Goal: Transaction & Acquisition: Purchase product/service

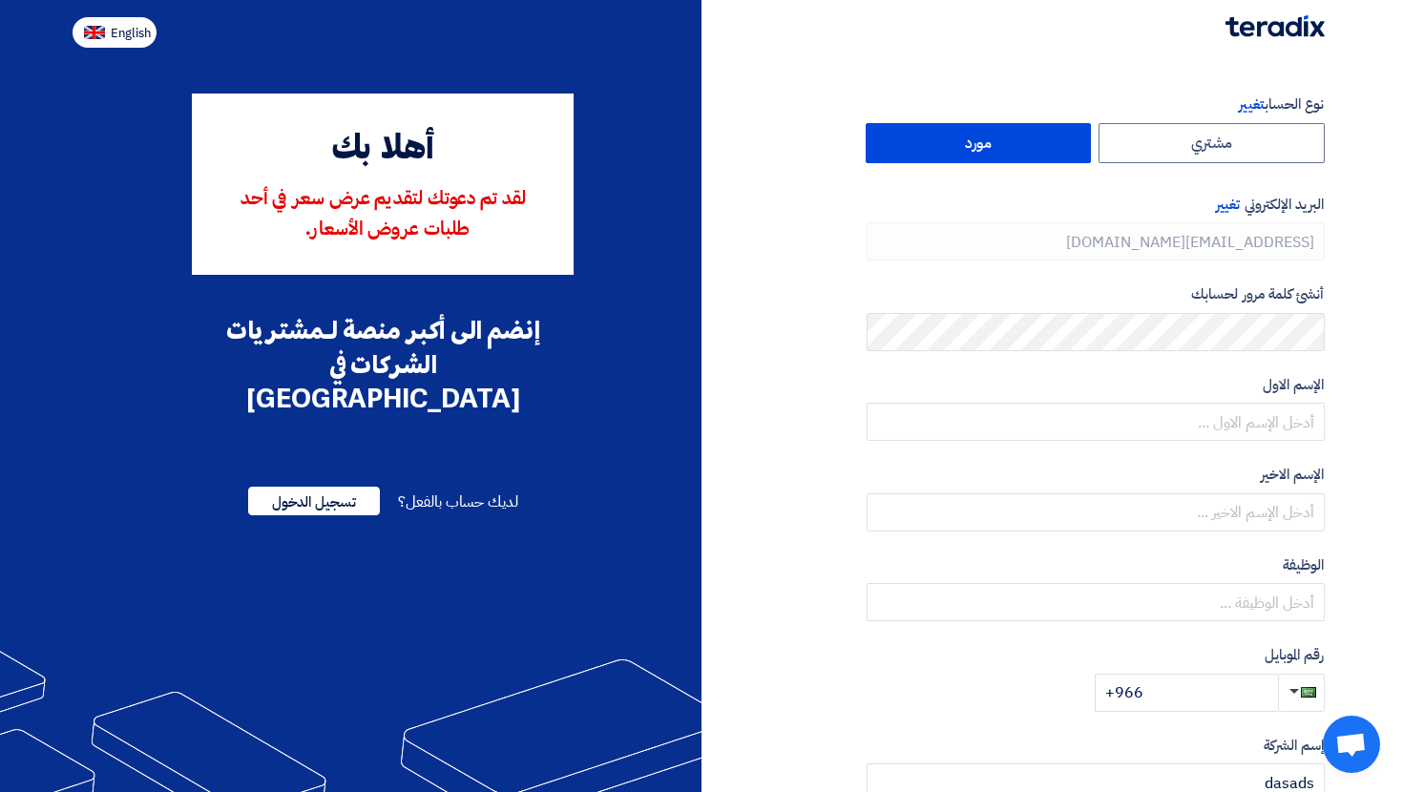
click at [130, 29] on span "English" at bounding box center [131, 33] width 40 height 13
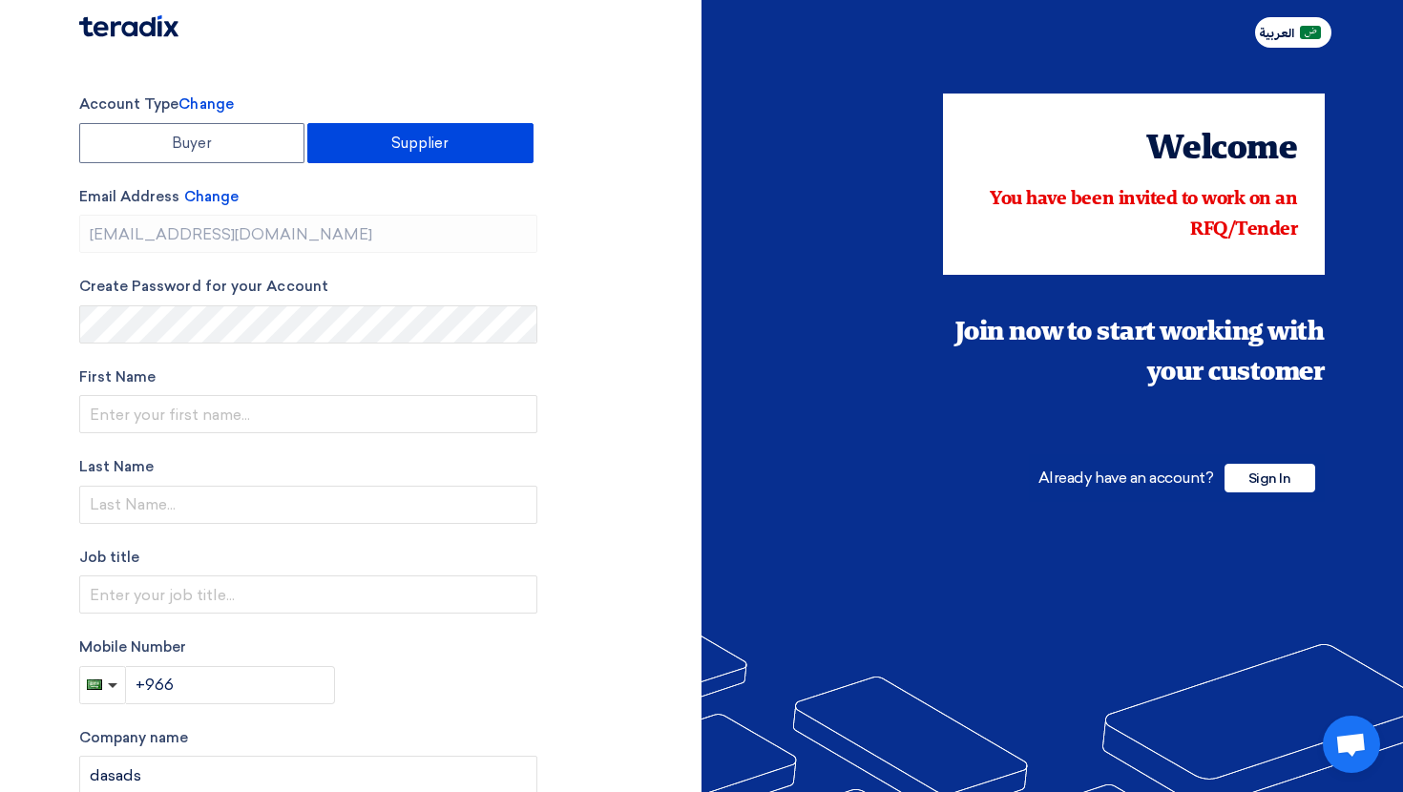
click at [1265, 39] on span "العربية" at bounding box center [1276, 33] width 35 height 13
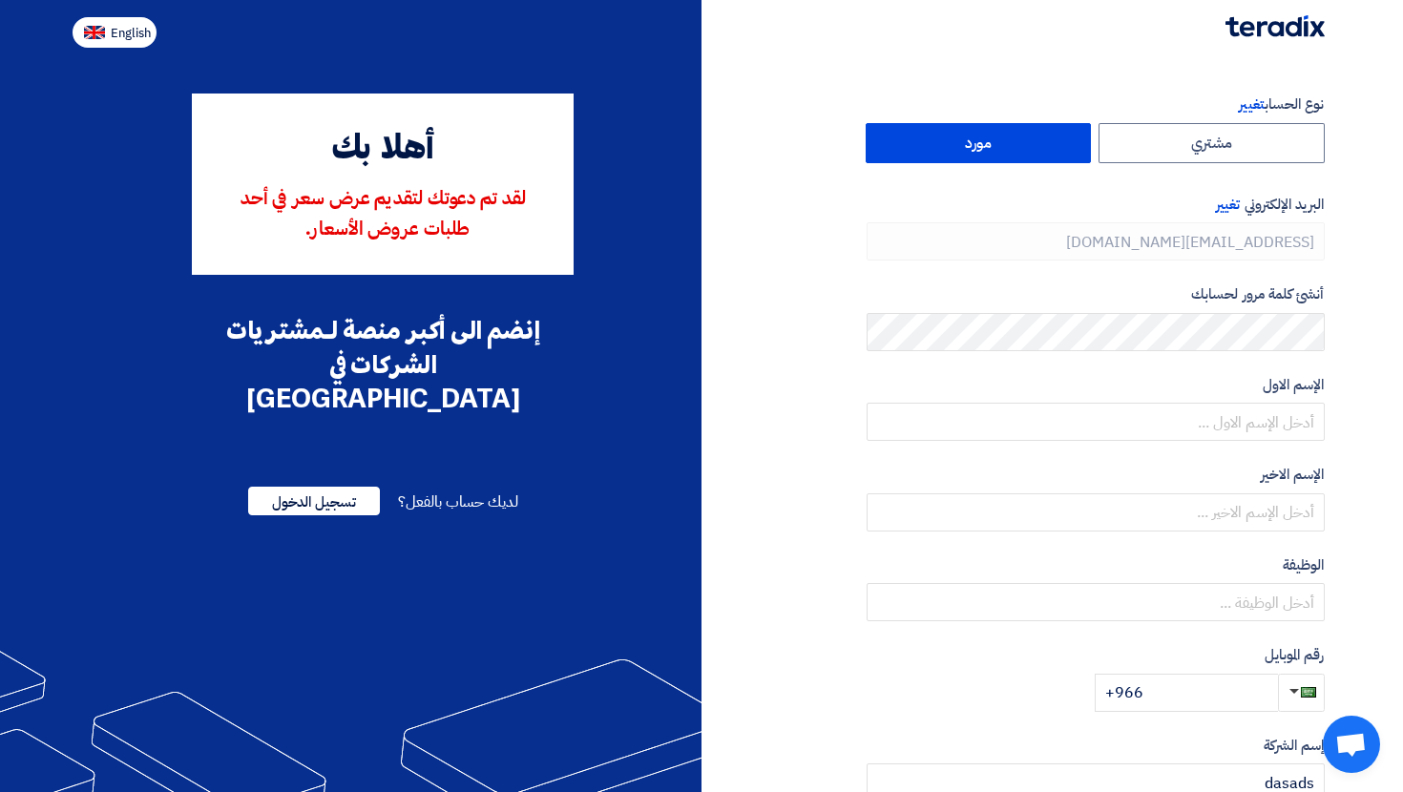
click at [144, 38] on span "English" at bounding box center [131, 33] width 40 height 13
type input "Register"
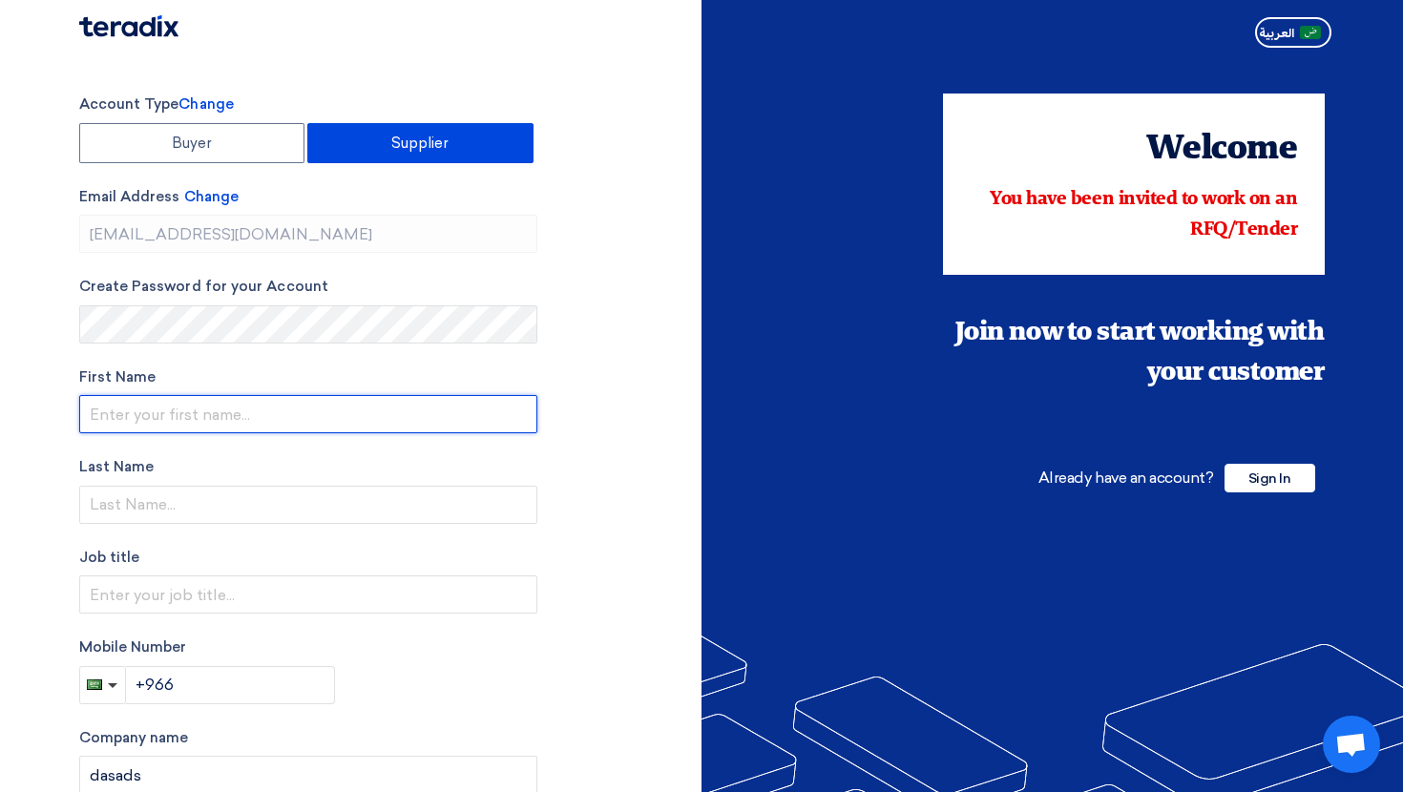
click at [152, 408] on input "text" at bounding box center [308, 414] width 458 height 38
type input "sdfs"
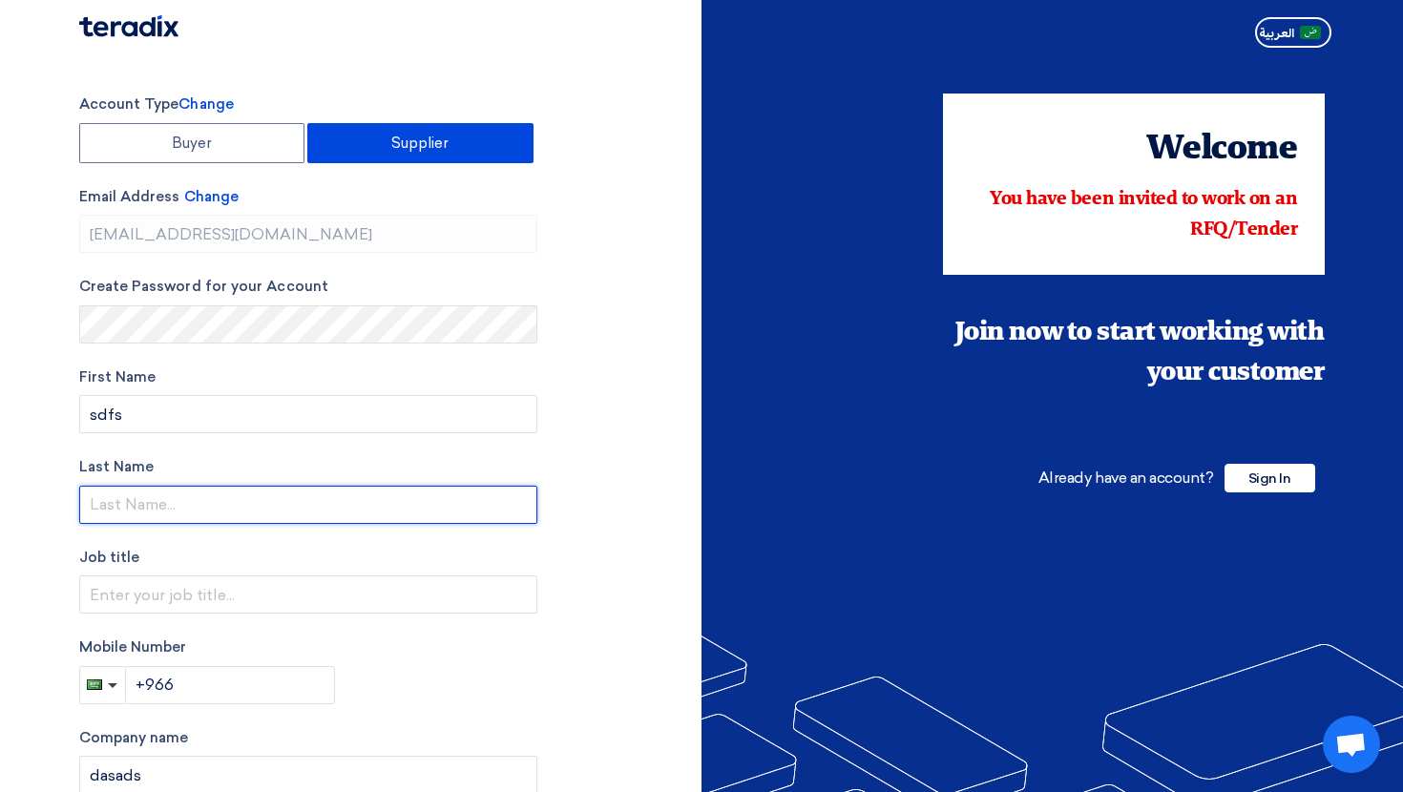
click at [138, 513] on input "text" at bounding box center [308, 505] width 458 height 38
type input "fdsfsdf"
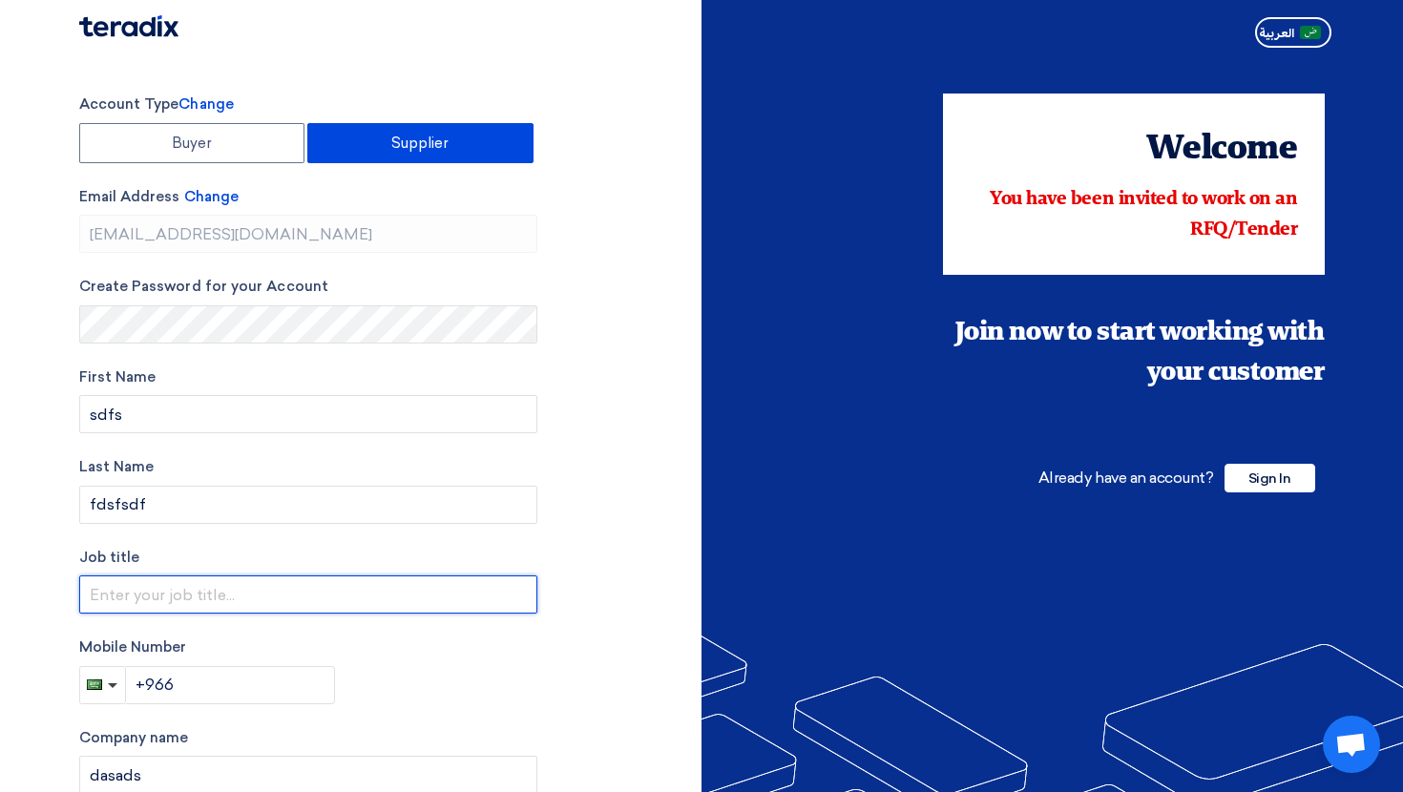
click at [145, 591] on input "text" at bounding box center [308, 595] width 458 height 38
type input "fsdfsdf"
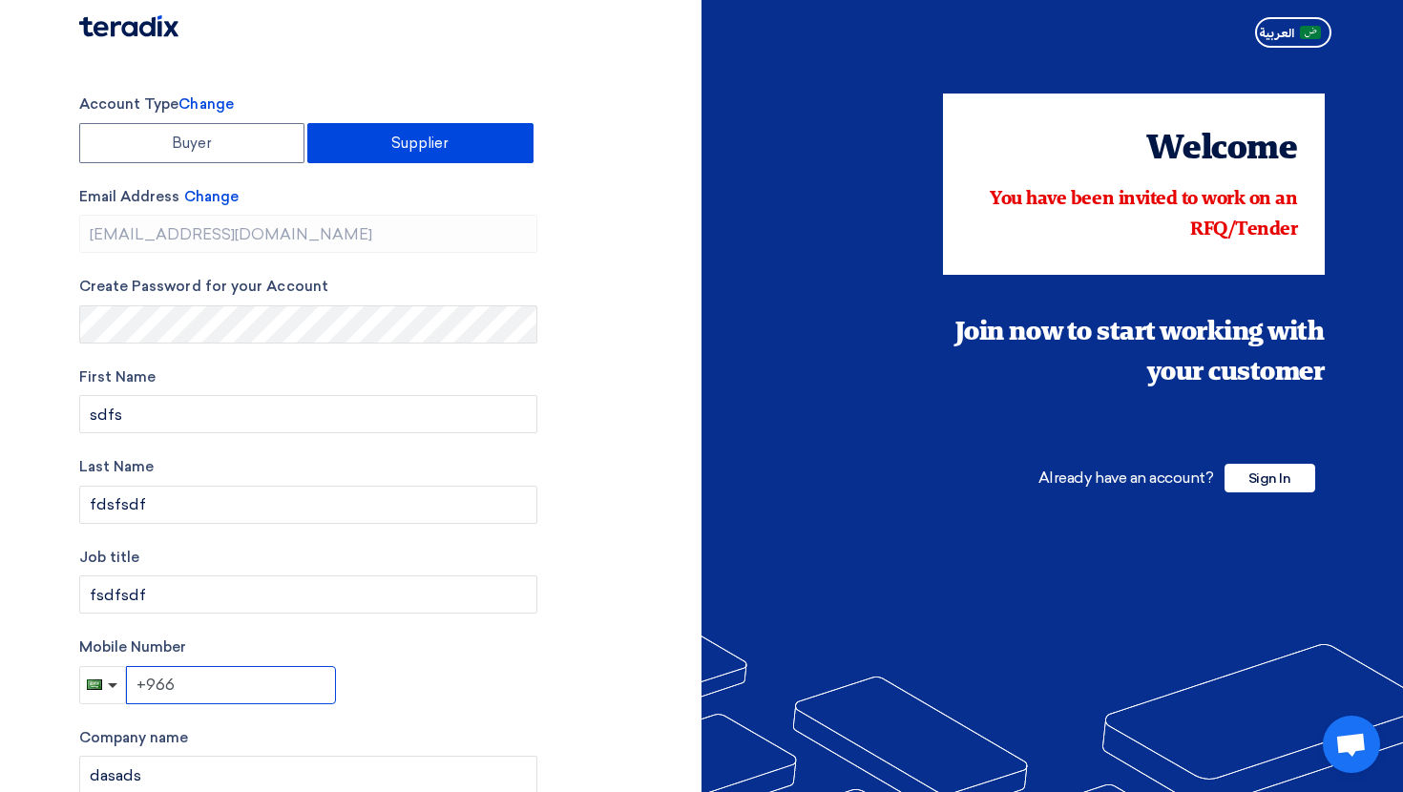
click at [245, 681] on input "+966" at bounding box center [231, 685] width 210 height 38
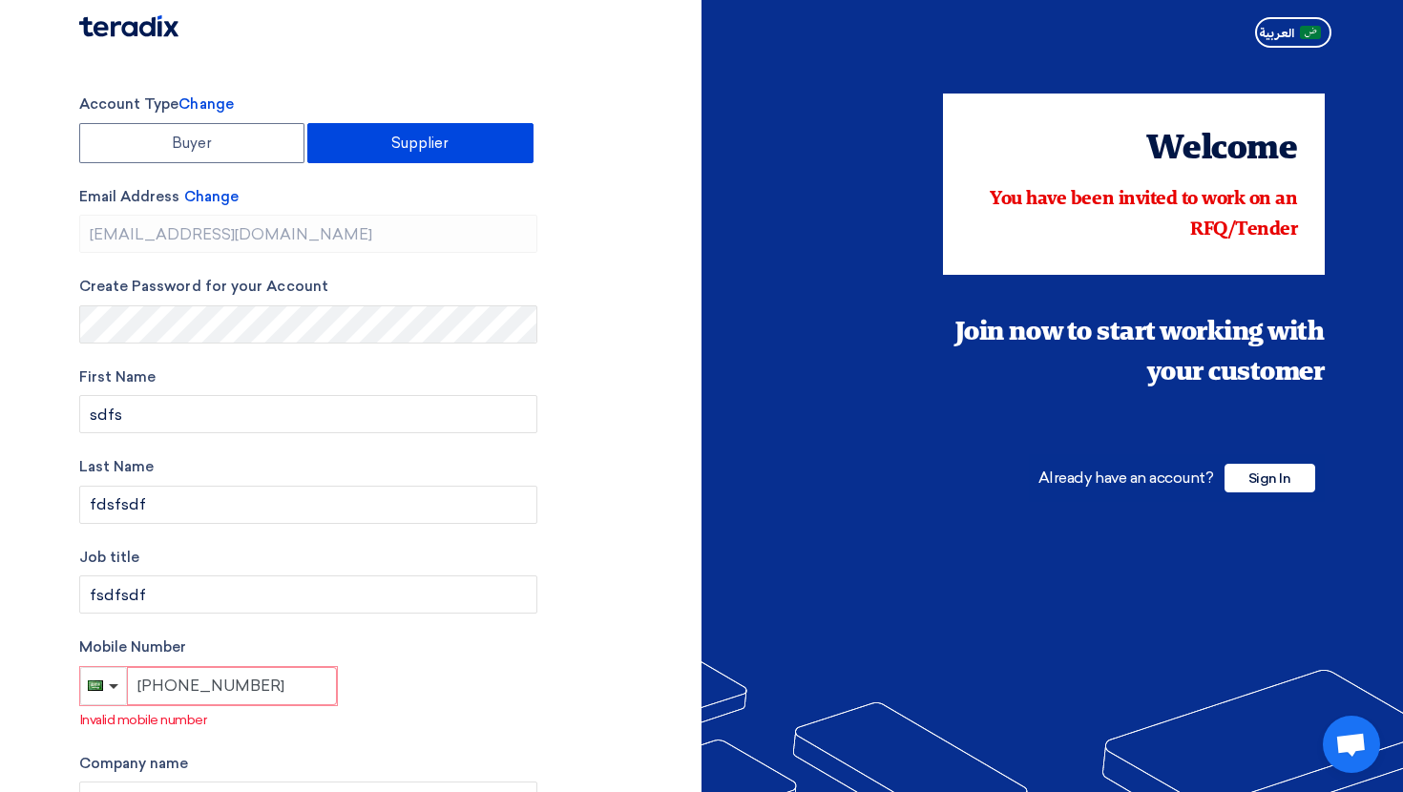
drag, startPoint x: 196, startPoint y: 688, endPoint x: 181, endPoint y: 687, distance: 14.3
click at [181, 687] on input "[PHONE_NUMBER]" at bounding box center [232, 686] width 210 height 38
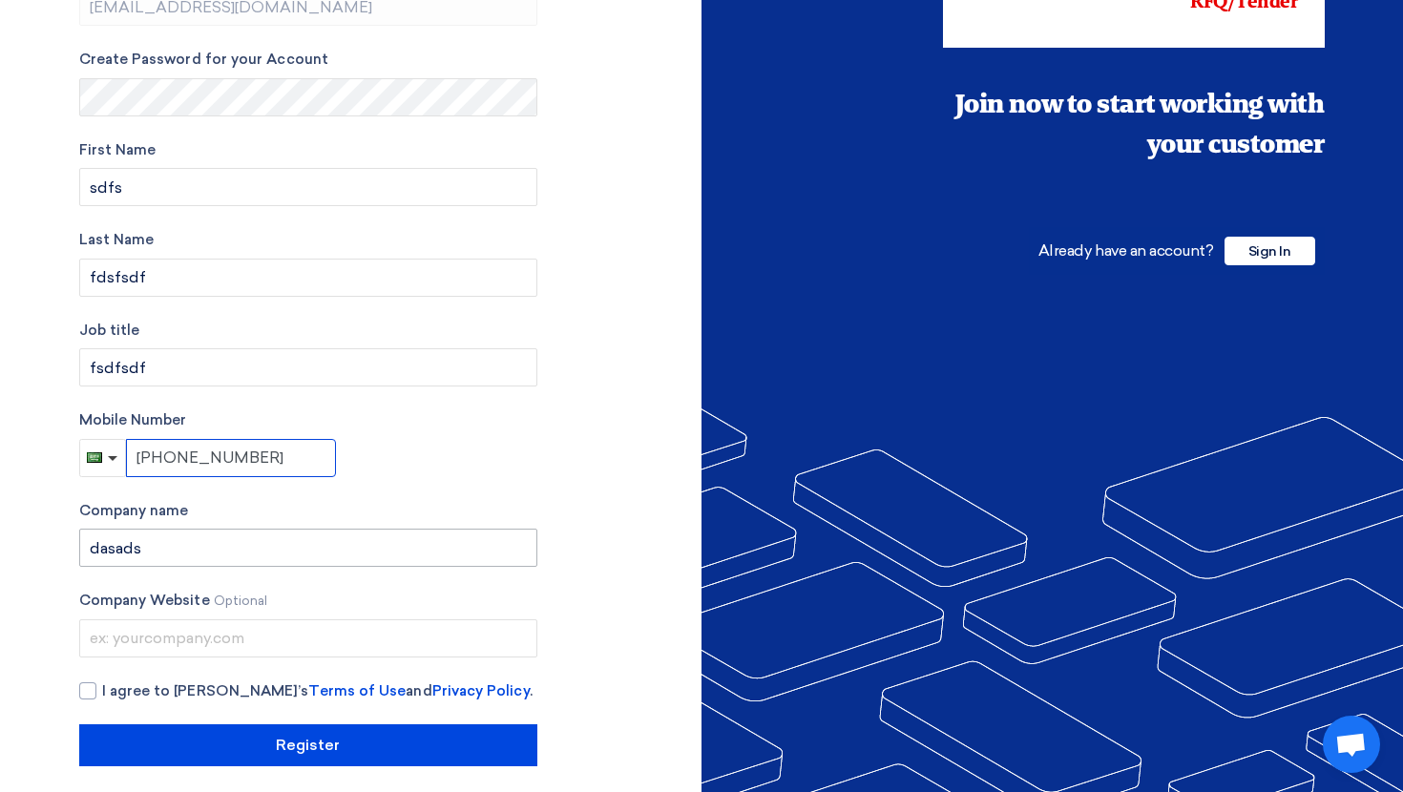
scroll to position [228, 0]
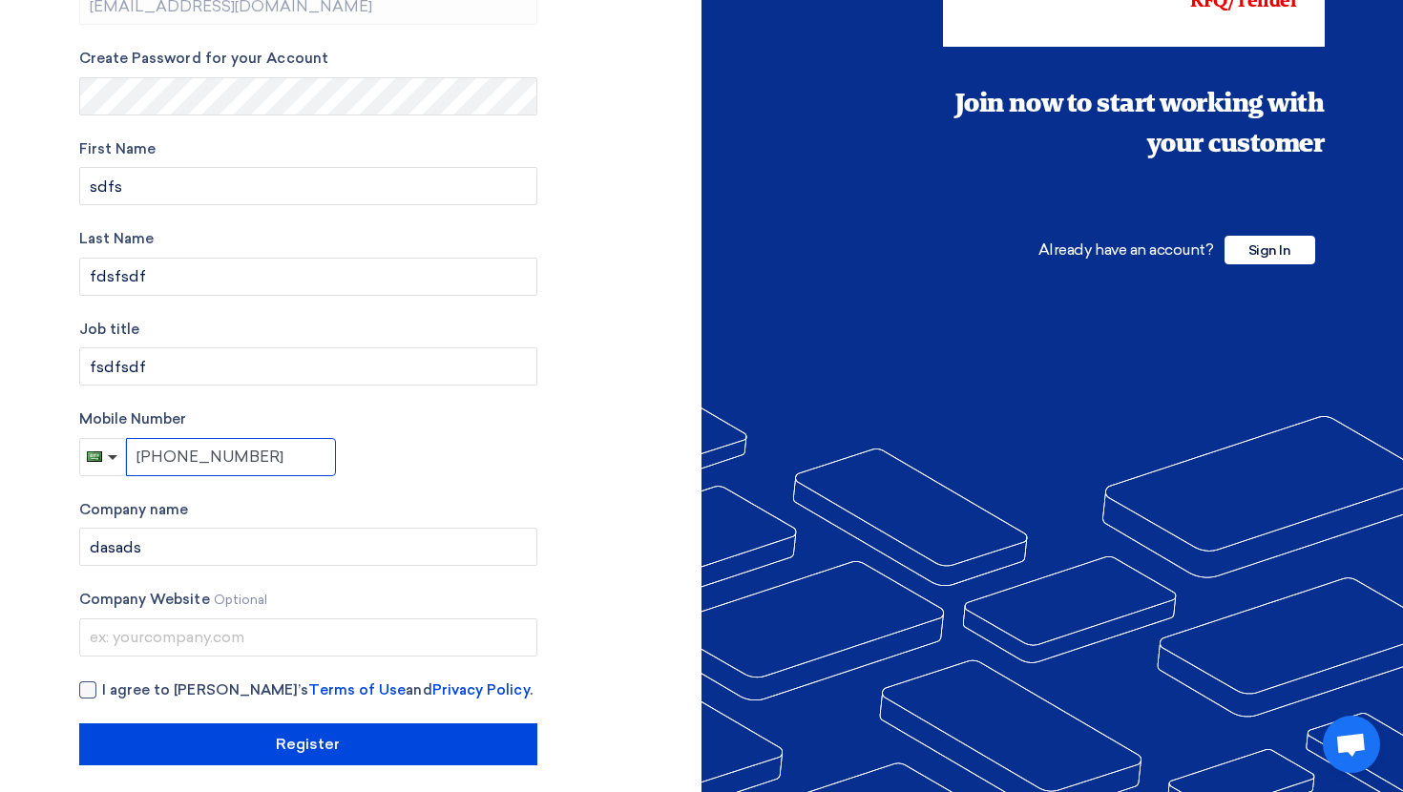
type input "[PHONE_NUMBER]"
click at [136, 687] on span "I agree to [PERSON_NAME]’s Terms of Use and Privacy Policy ." at bounding box center [317, 691] width 430 height 22
click at [136, 687] on input "I agree to [PERSON_NAME]’s Terms of Use and Privacy Policy ." at bounding box center [331, 699] width 458 height 38
checkbox input "true"
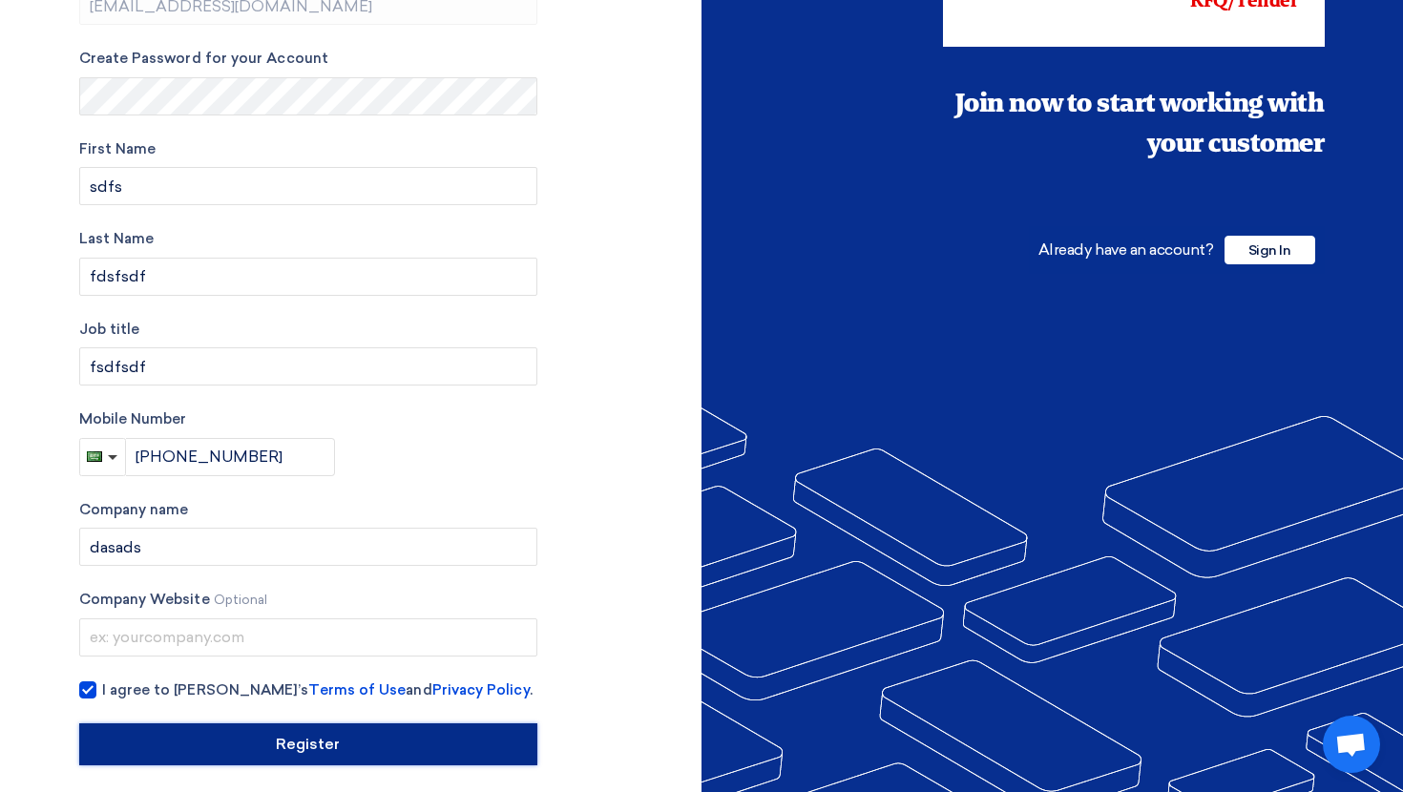
click at [209, 729] on input "Register" at bounding box center [308, 744] width 458 height 42
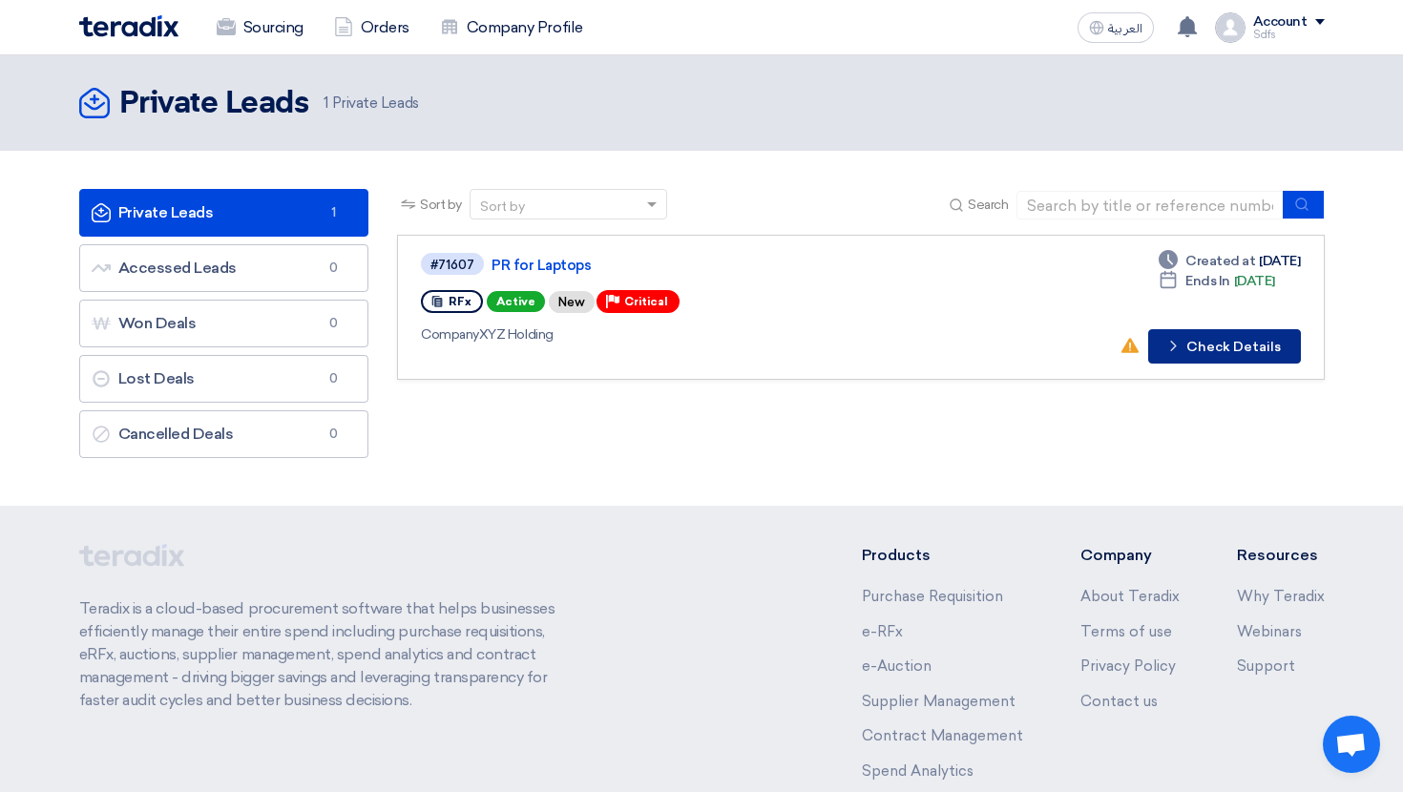
click at [1237, 347] on button "Check details Check Details" at bounding box center [1224, 346] width 153 height 34
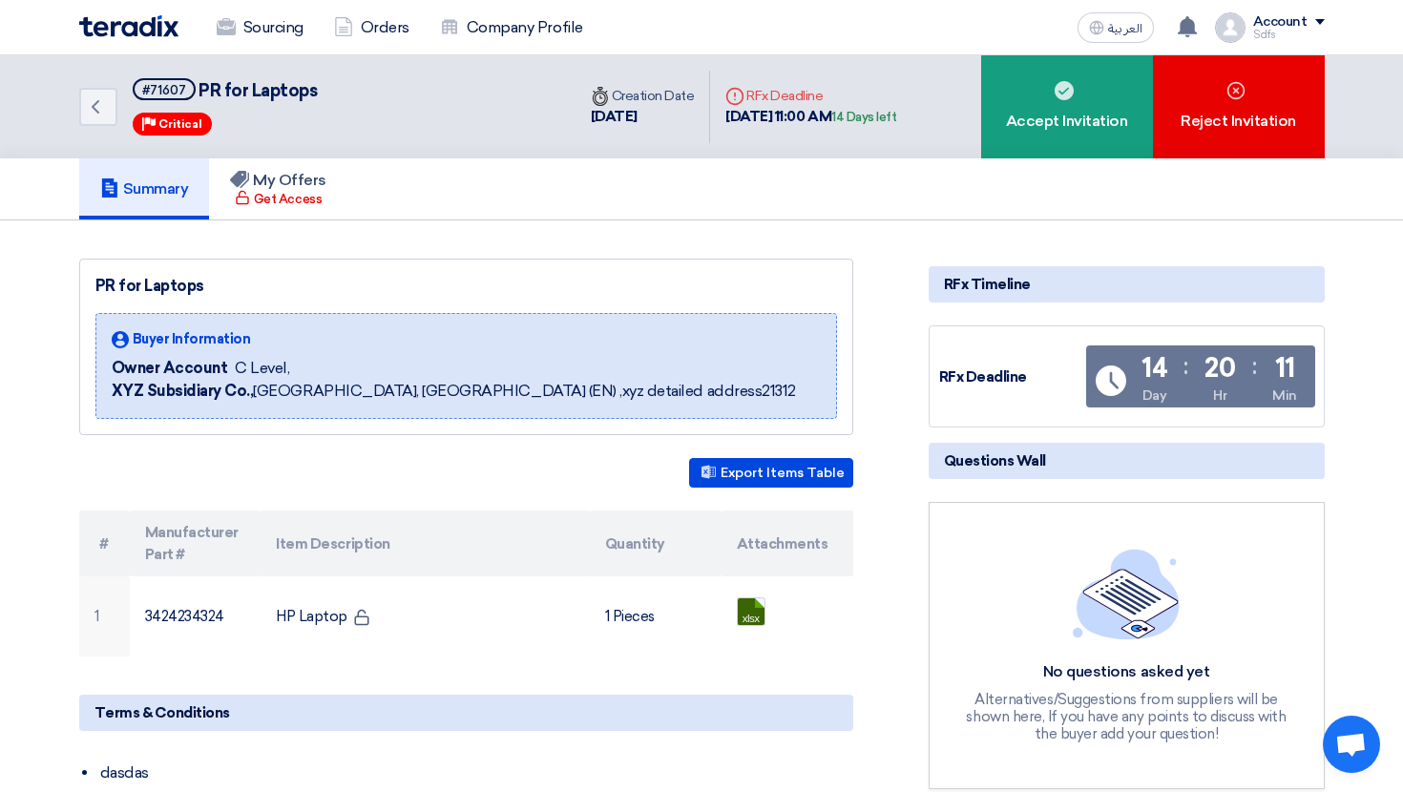
drag, startPoint x: 1121, startPoint y: 368, endPoint x: 1316, endPoint y: 369, distance: 194.7
click at [1316, 369] on div "RFx Deadline Time Remaining 14 Day : 20 Hr : 11 Min" at bounding box center [1127, 376] width 396 height 102
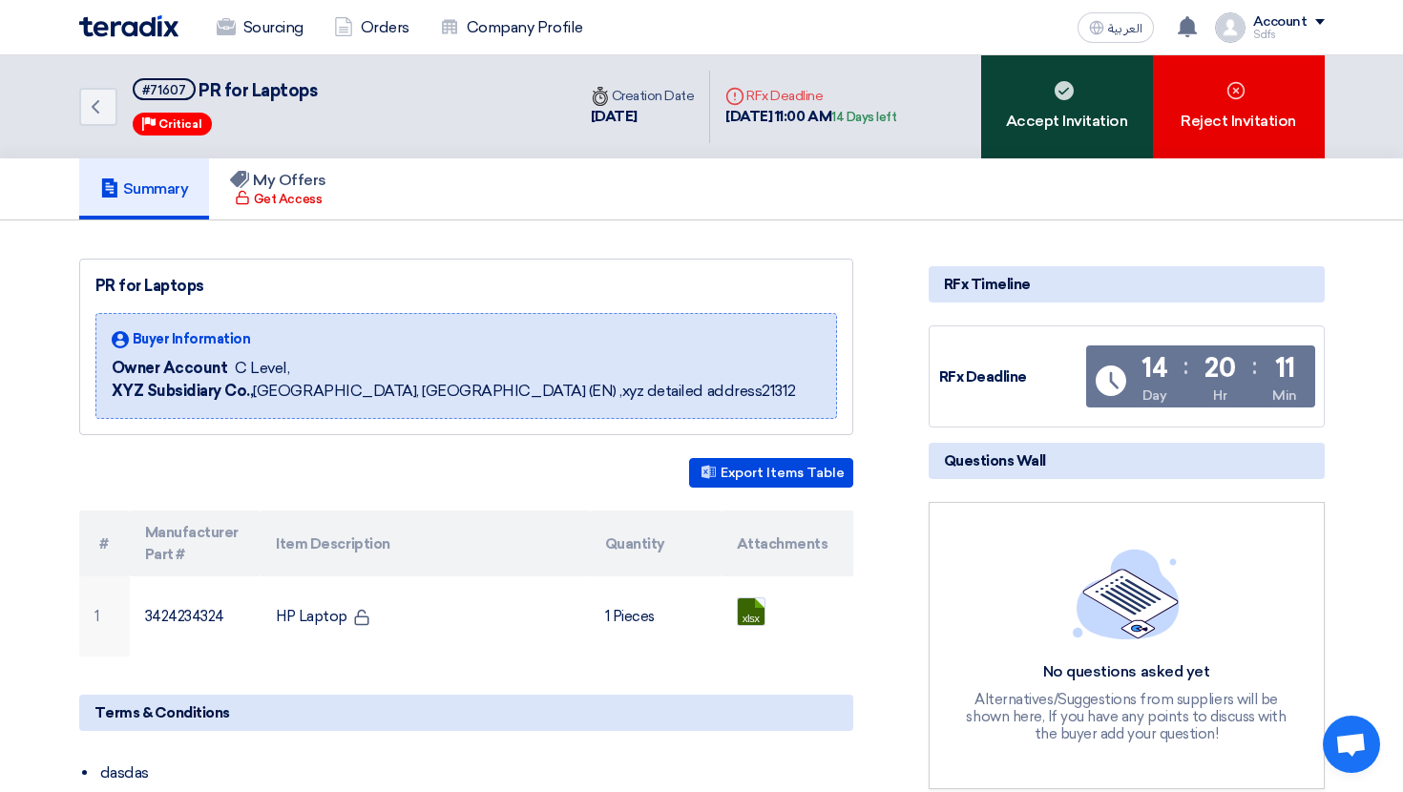
click at [1057, 142] on div "Accept Invitation" at bounding box center [1067, 106] width 172 height 103
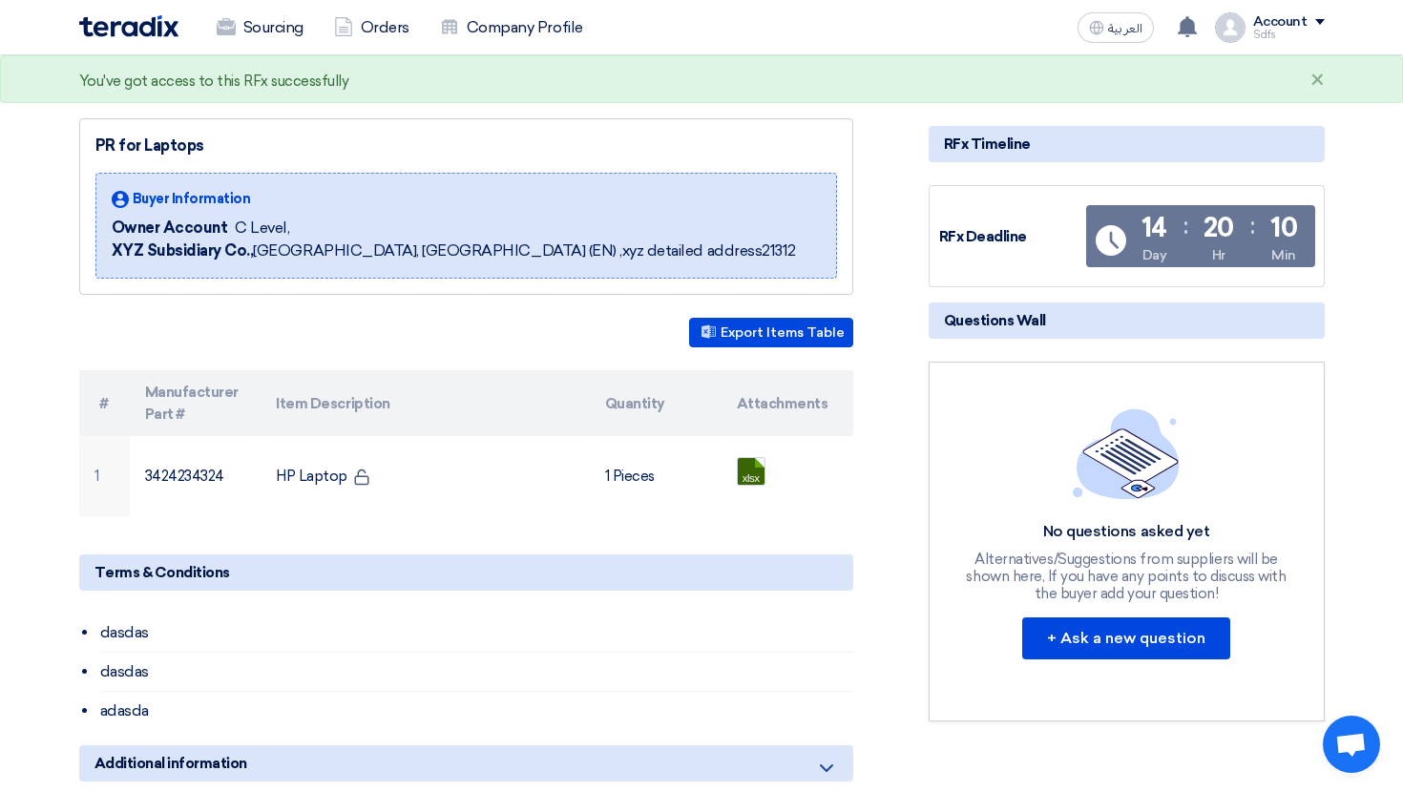
scroll to position [197, 0]
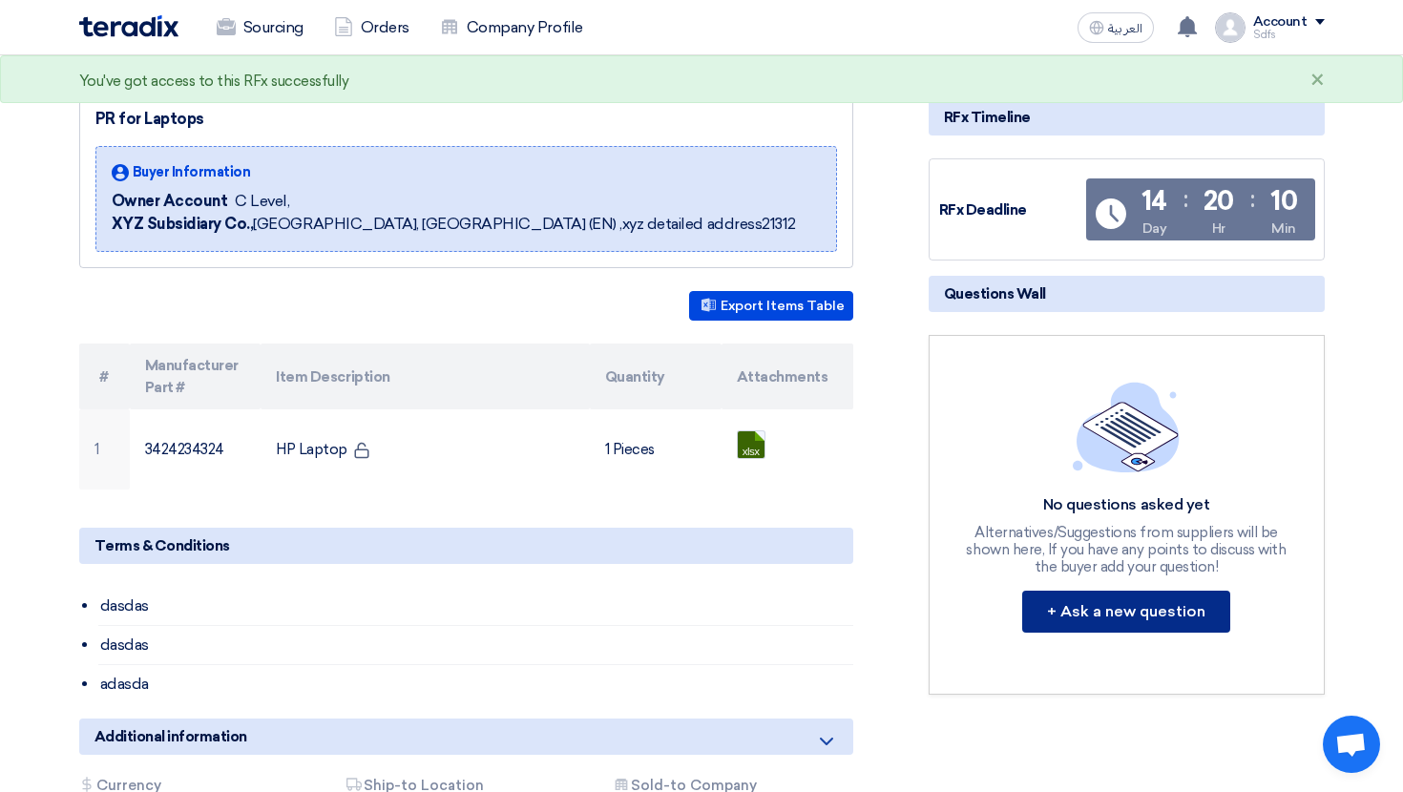
click at [1155, 621] on button "+ Ask a new question" at bounding box center [1126, 612] width 208 height 42
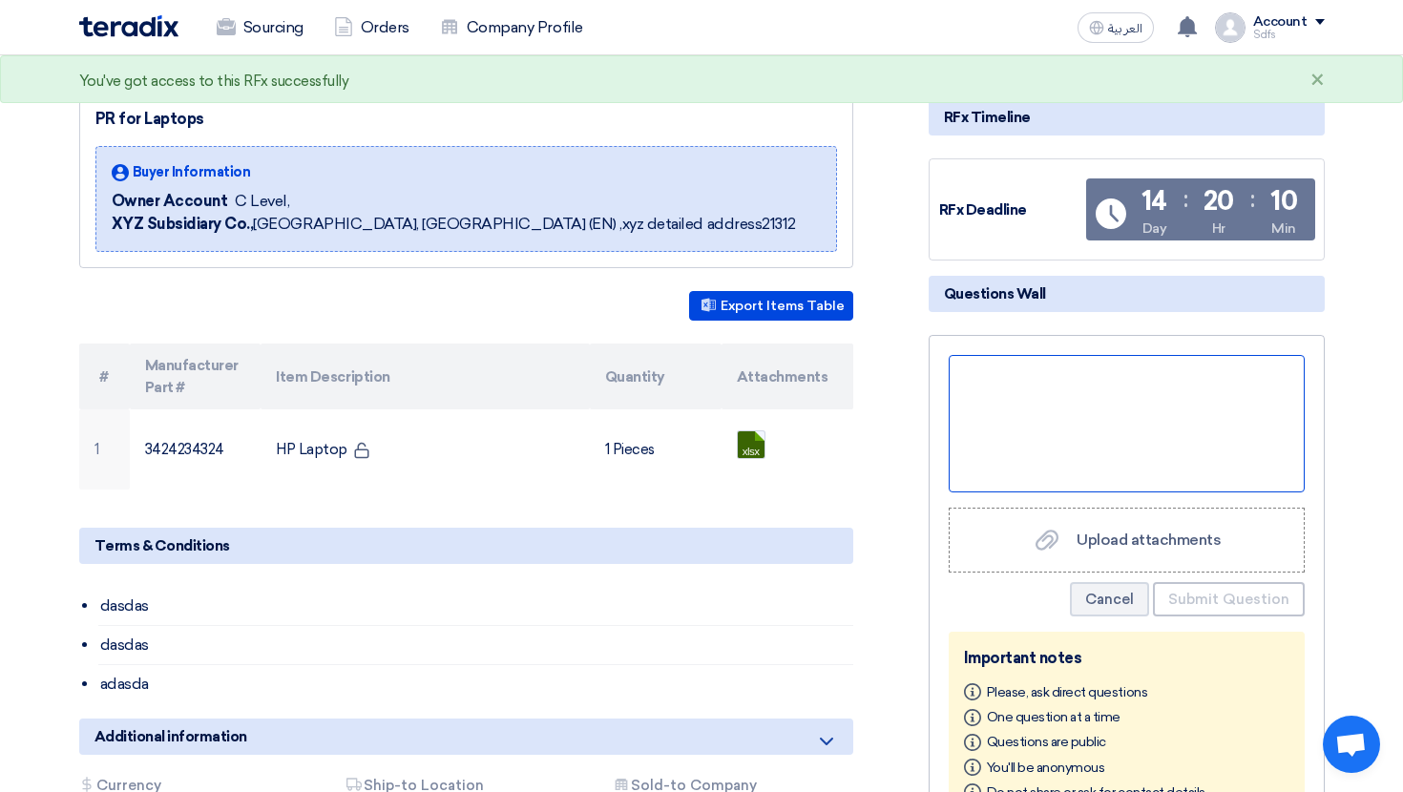
click at [1061, 421] on div at bounding box center [1127, 423] width 356 height 137
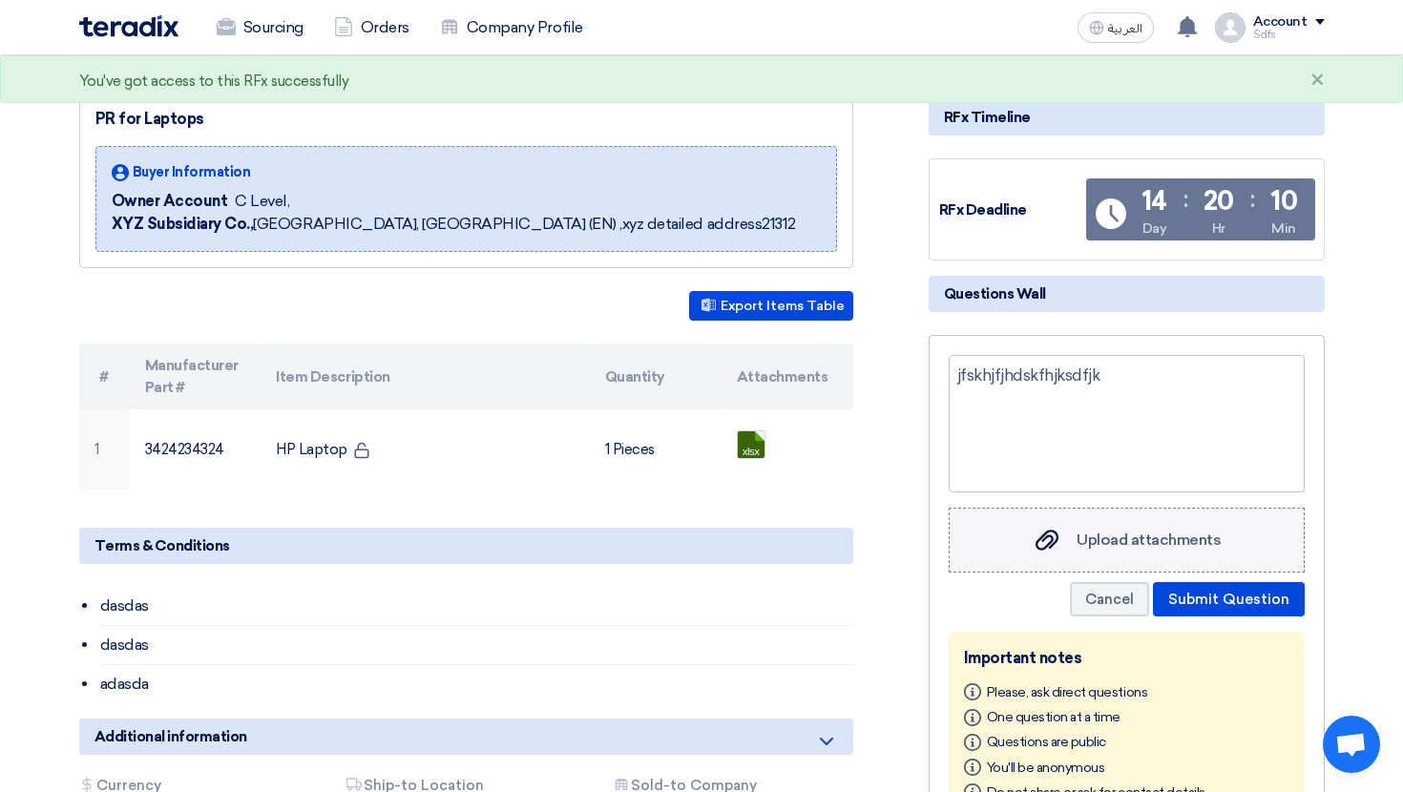
click at [1090, 517] on label "Upload attachments Upload attachments" at bounding box center [1127, 540] width 356 height 65
click at [0, 0] on input "Upload attachments Upload attachments" at bounding box center [0, 0] width 0 height 0
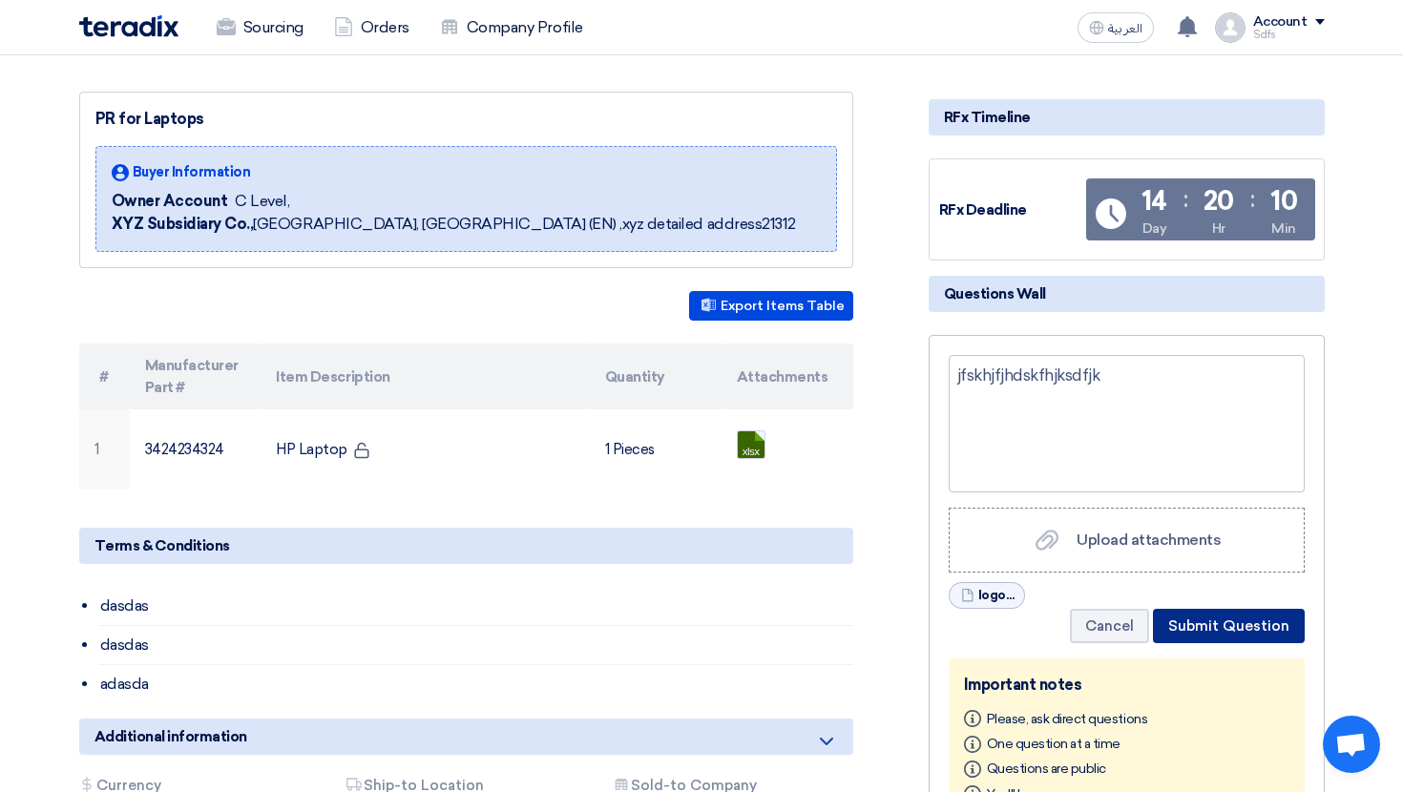
click at [1248, 618] on button "Submit Question" at bounding box center [1229, 626] width 152 height 34
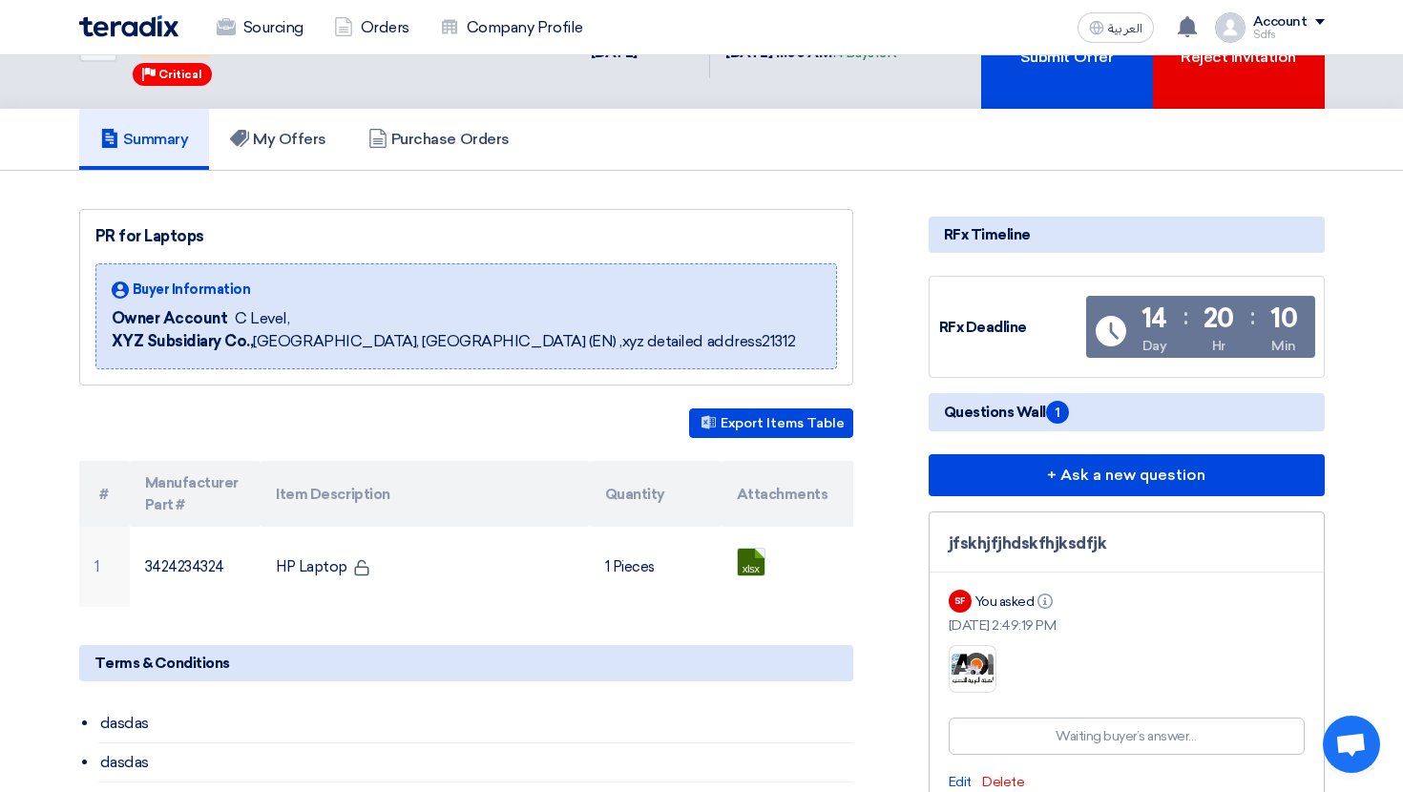
scroll to position [0, 0]
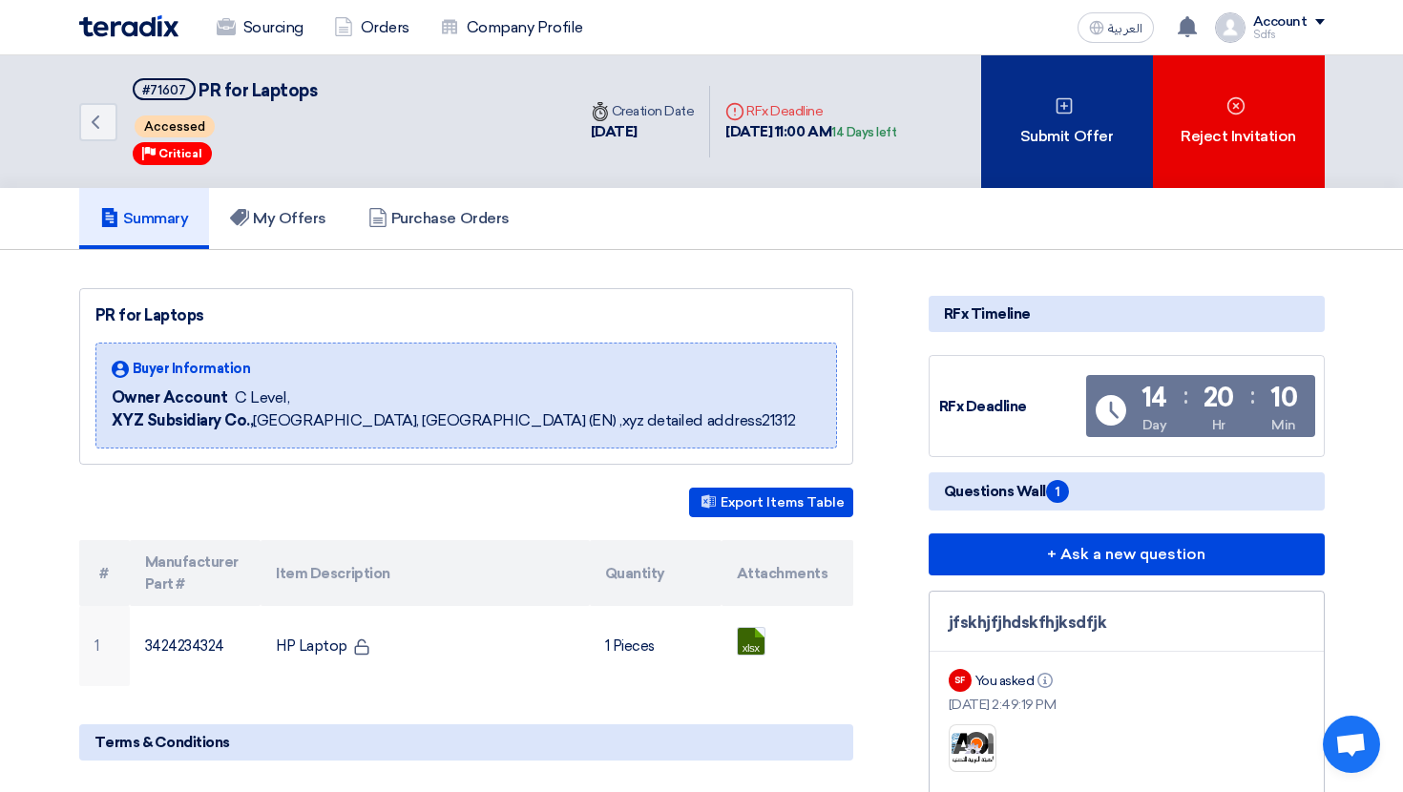
click at [1078, 152] on div "Submit Offer" at bounding box center [1067, 121] width 172 height 133
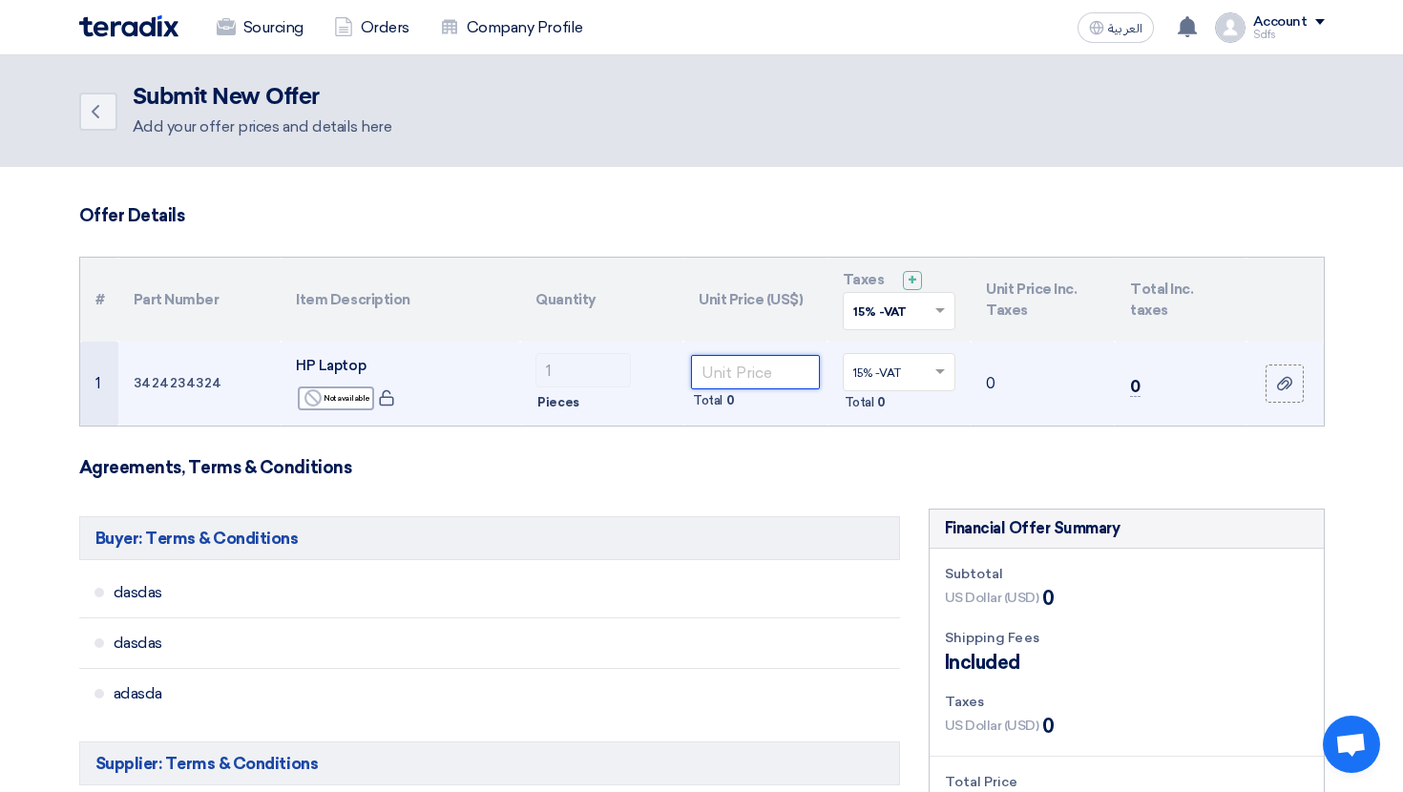
click at [743, 373] on input "number" at bounding box center [755, 372] width 129 height 34
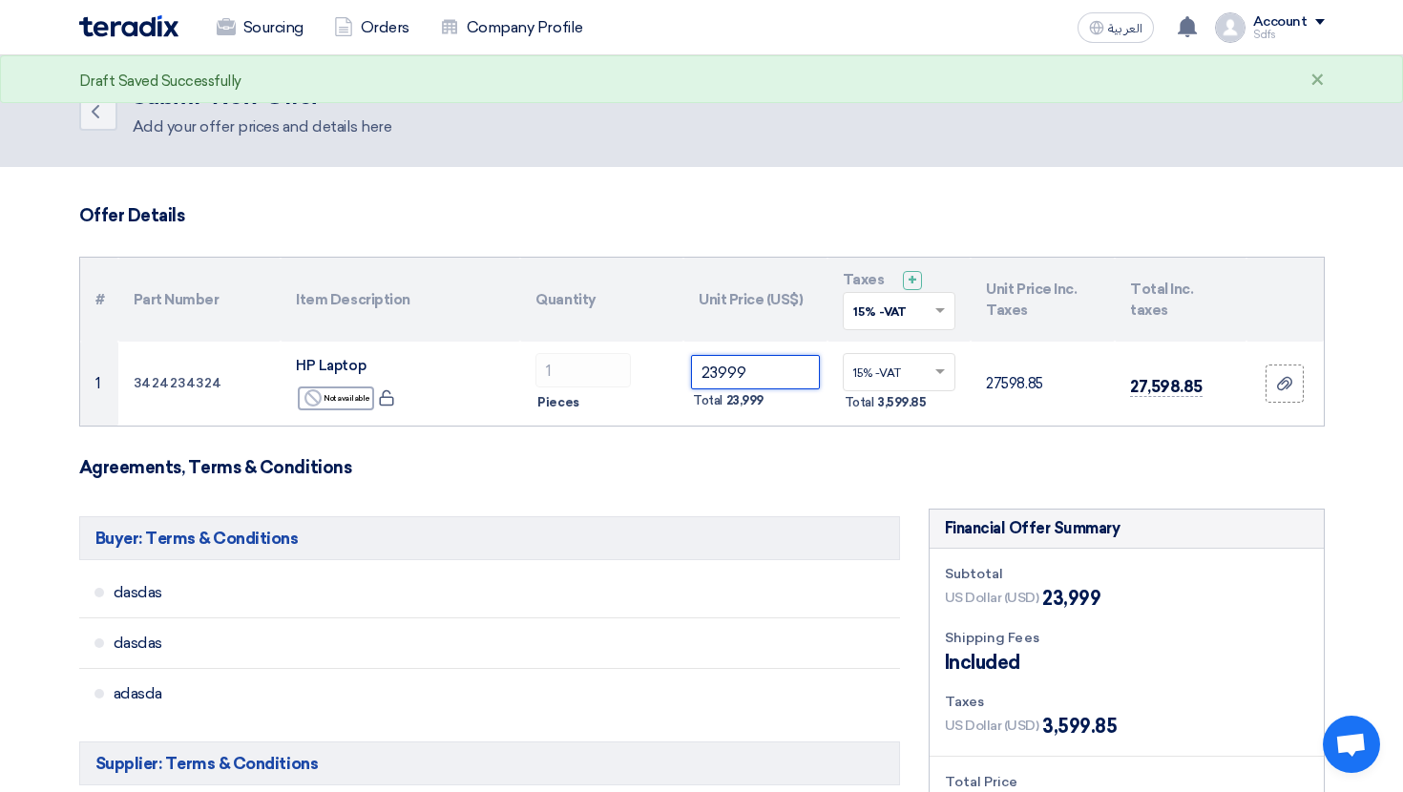
type input "23999"
click at [932, 310] on span at bounding box center [943, 311] width 24 height 17
click at [769, 309] on th "Unit Price (US$)" at bounding box center [755, 300] width 144 height 84
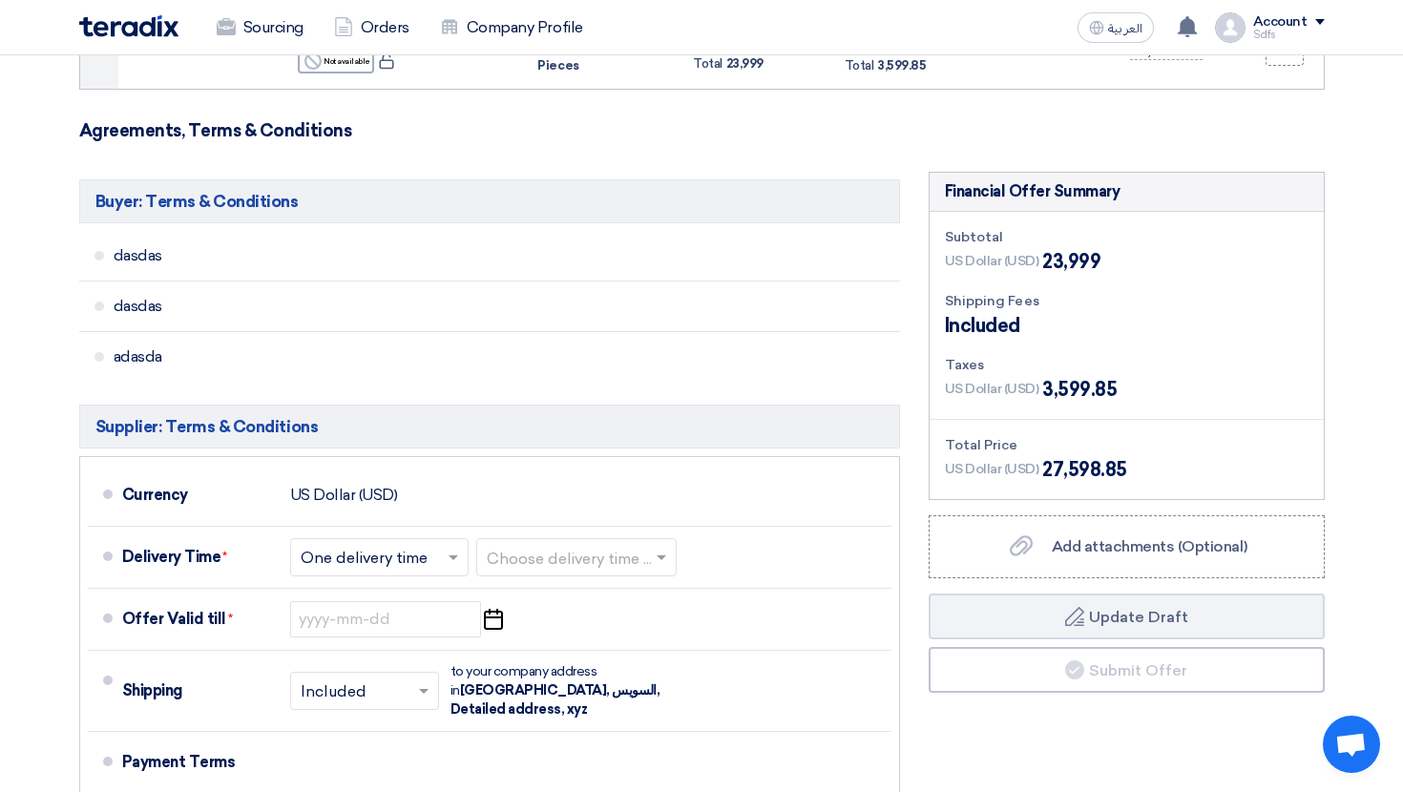
scroll to position [340, 0]
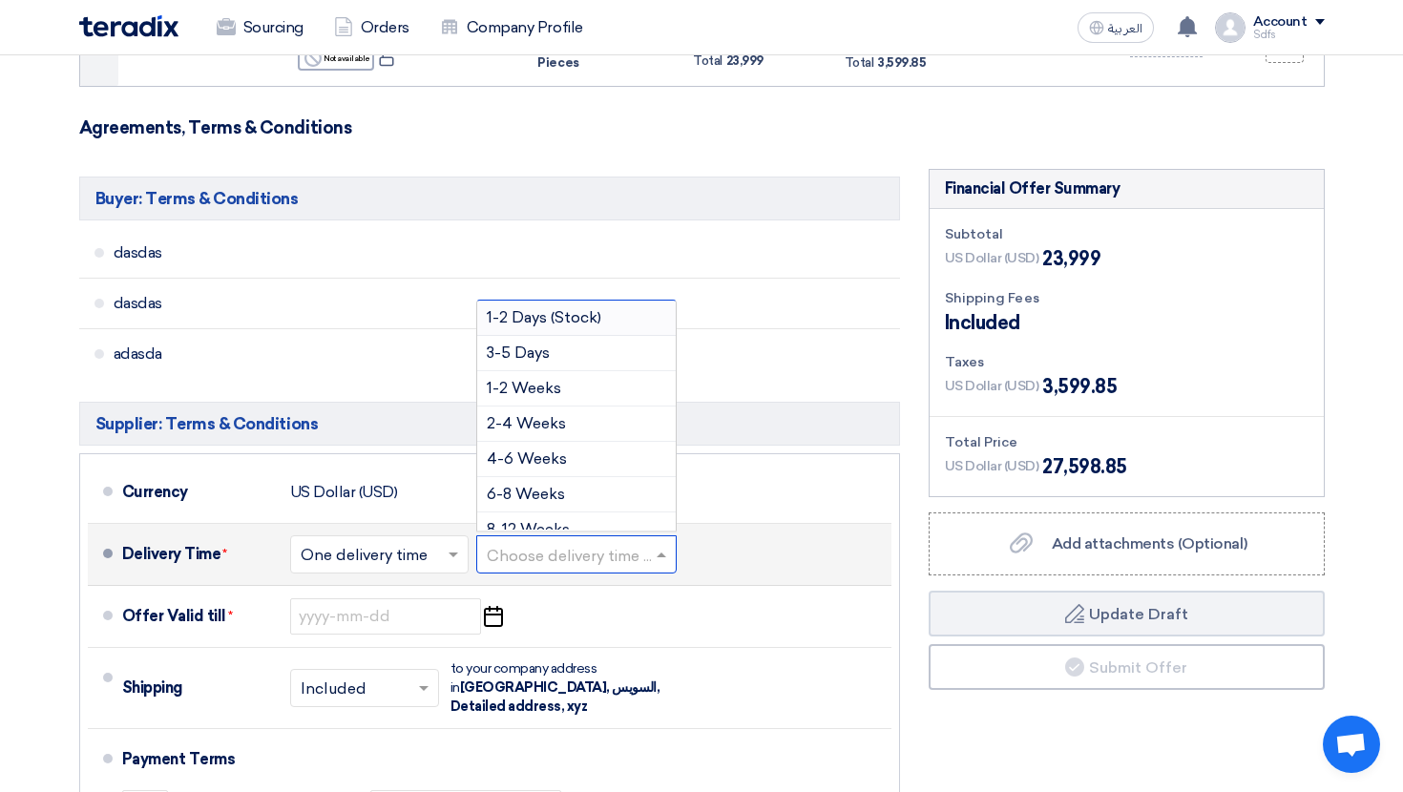
click at [578, 543] on div at bounding box center [576, 554] width 199 height 28
click at [549, 354] on span "3-5 Days" at bounding box center [518, 353] width 63 height 18
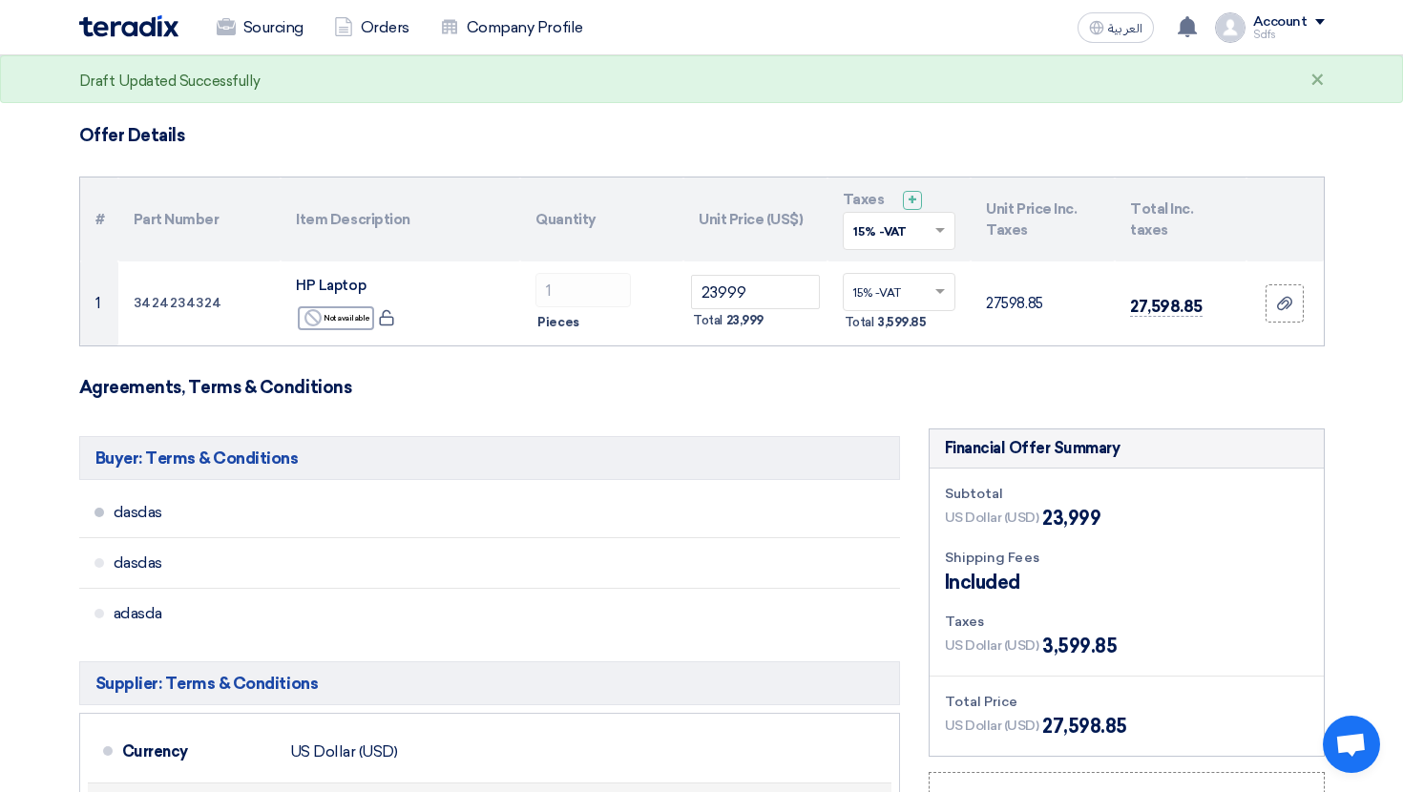
scroll to position [0, 0]
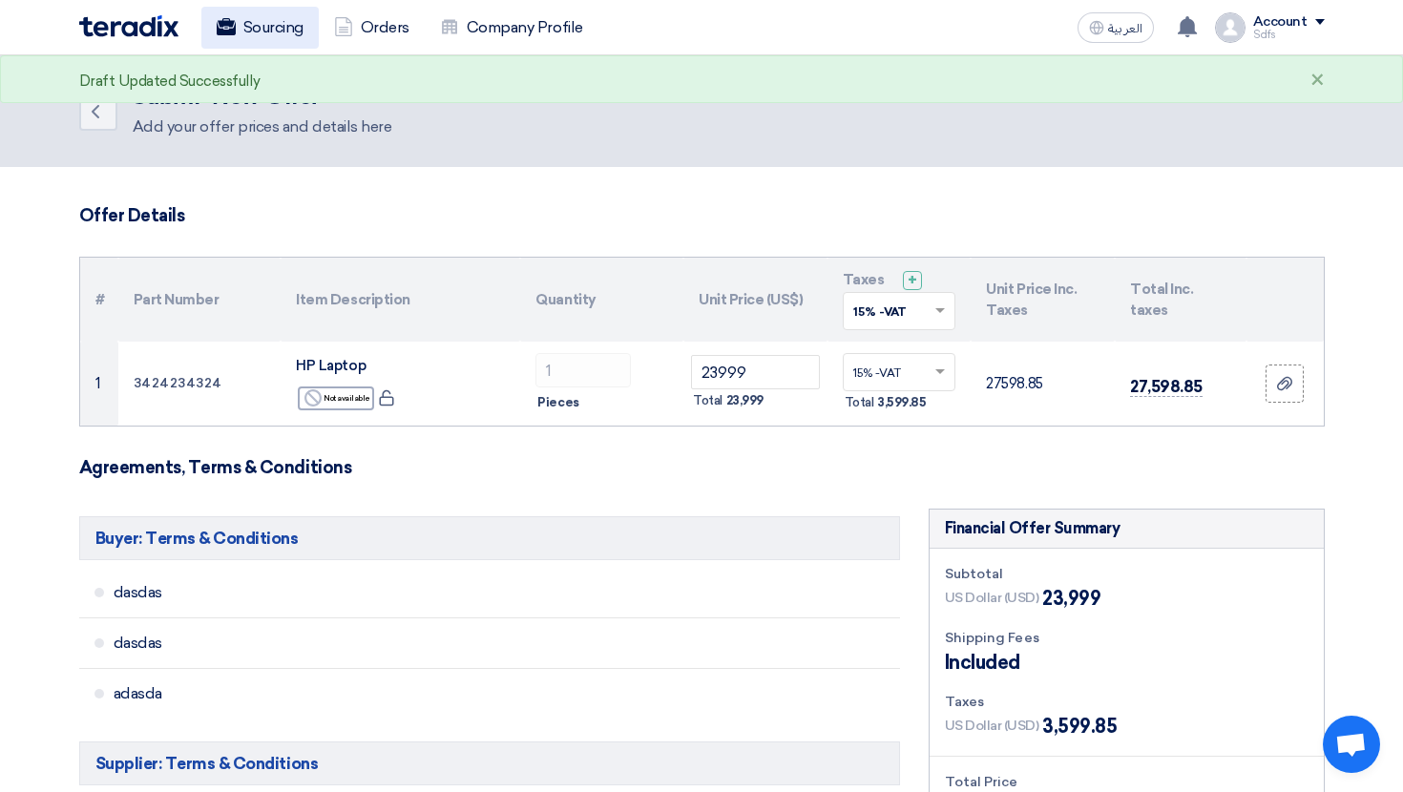
click at [256, 37] on link "Sourcing" at bounding box center [259, 28] width 117 height 42
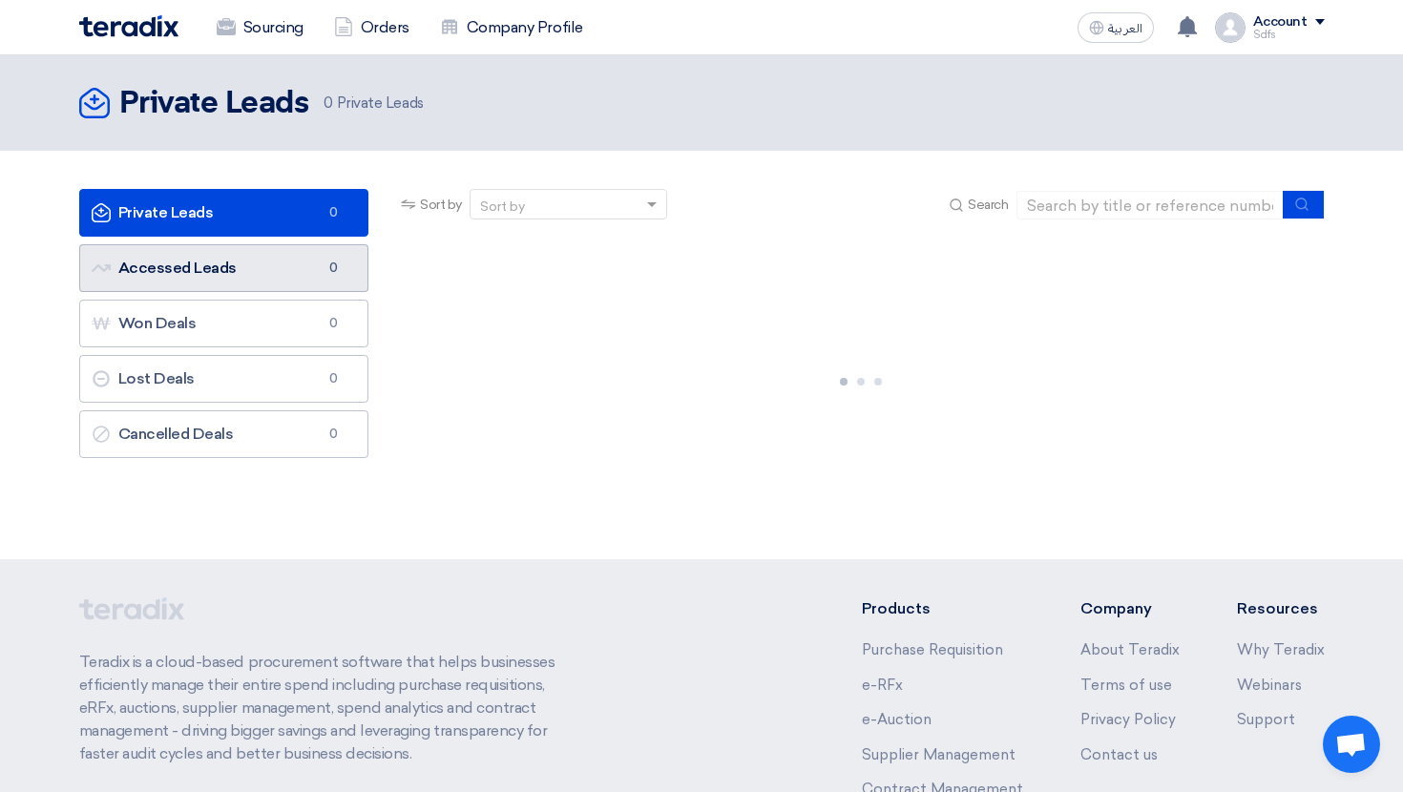
click at [236, 259] on link "Accessed Leads Accessed Leads 0" at bounding box center [224, 268] width 290 height 48
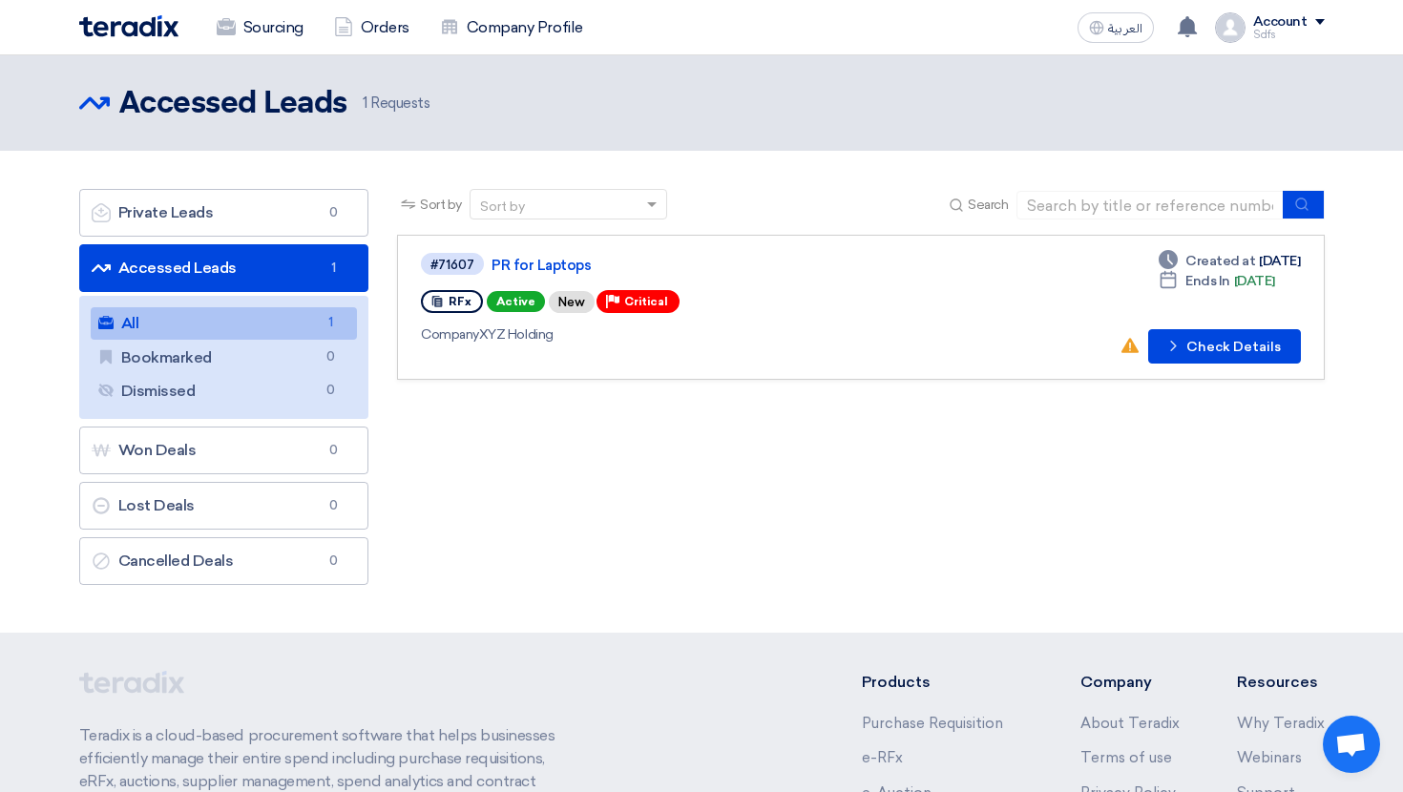
click at [290, 318] on link "All All 1" at bounding box center [224, 323] width 267 height 32
click at [511, 263] on link "PR for Laptops" at bounding box center [730, 265] width 477 height 17
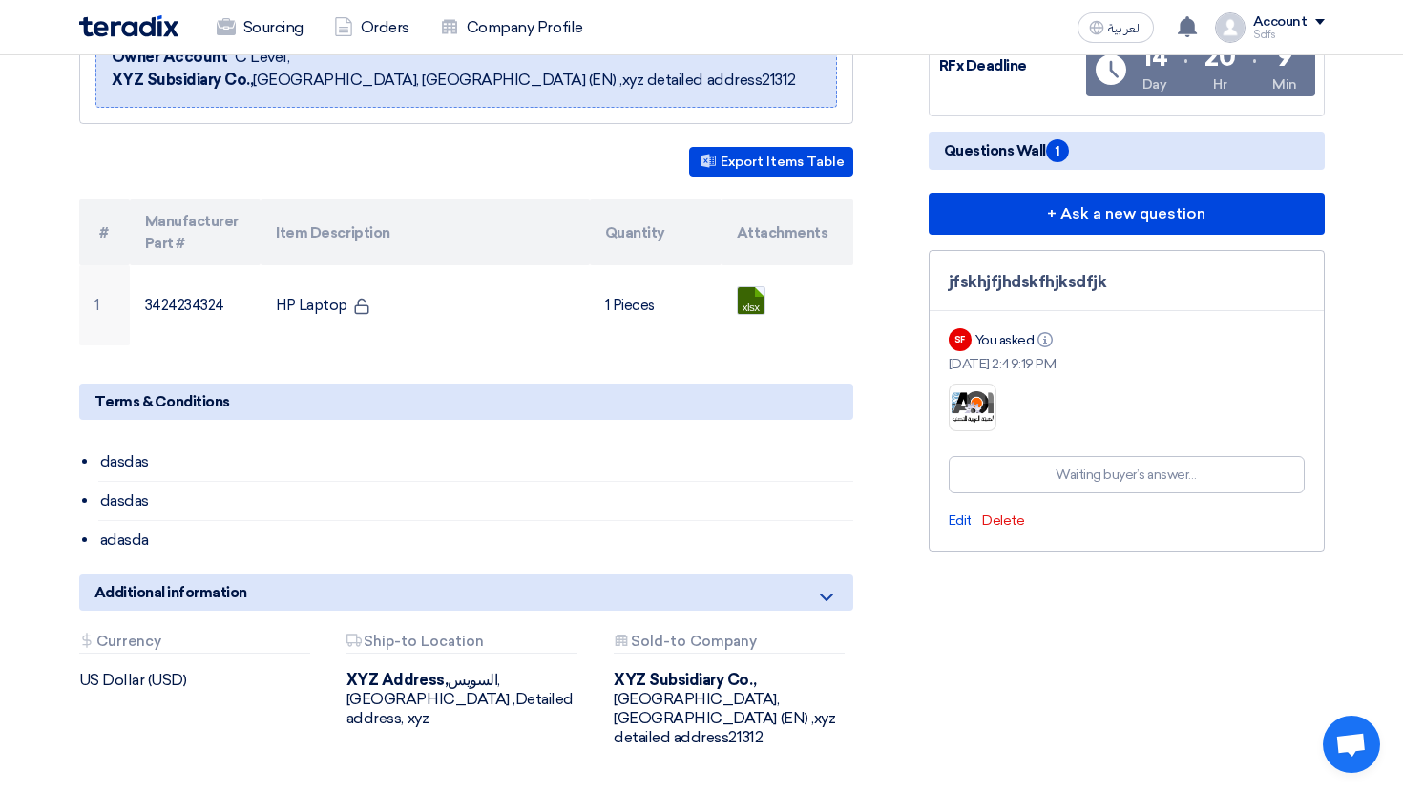
scroll to position [337, 0]
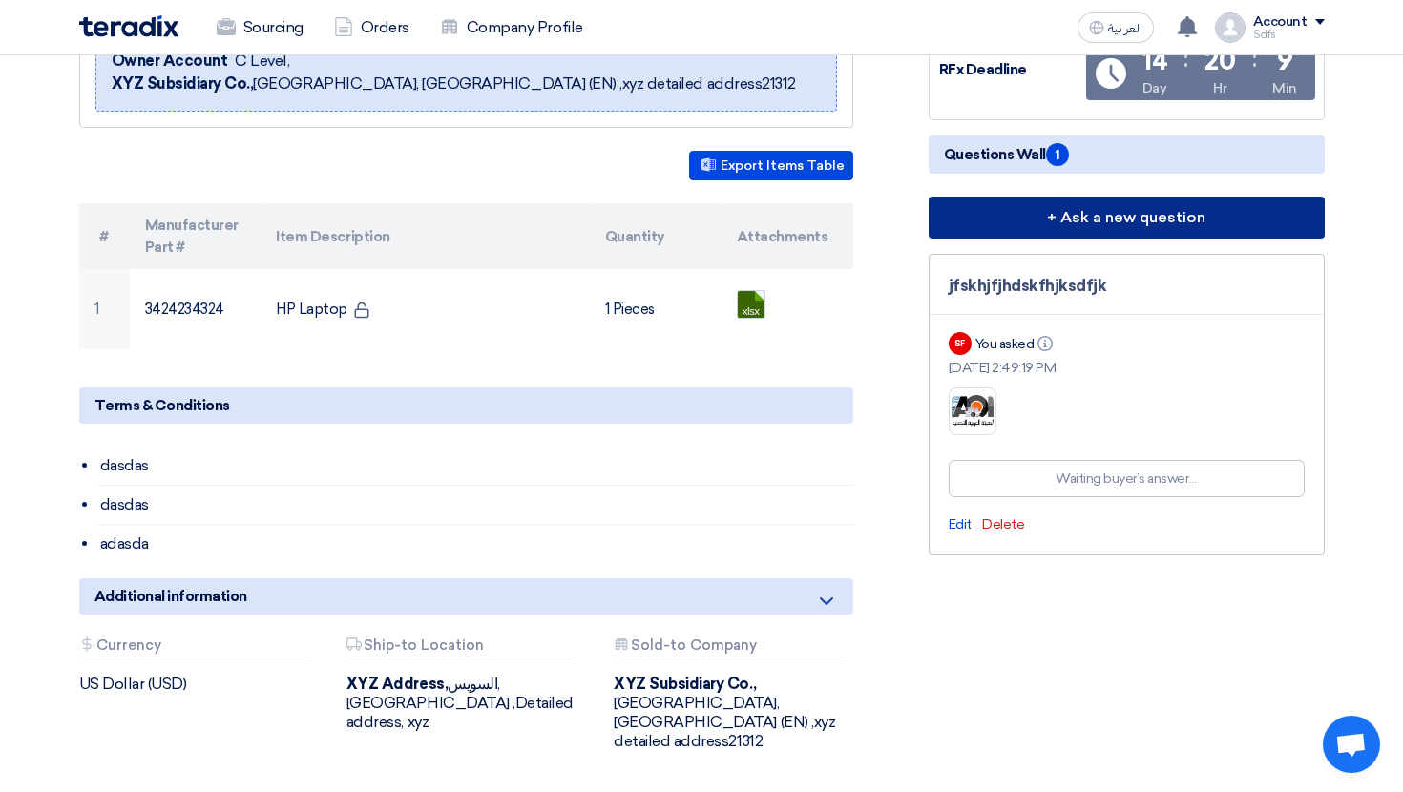
click at [1106, 218] on button "+ Ask a new question" at bounding box center [1127, 218] width 396 height 42
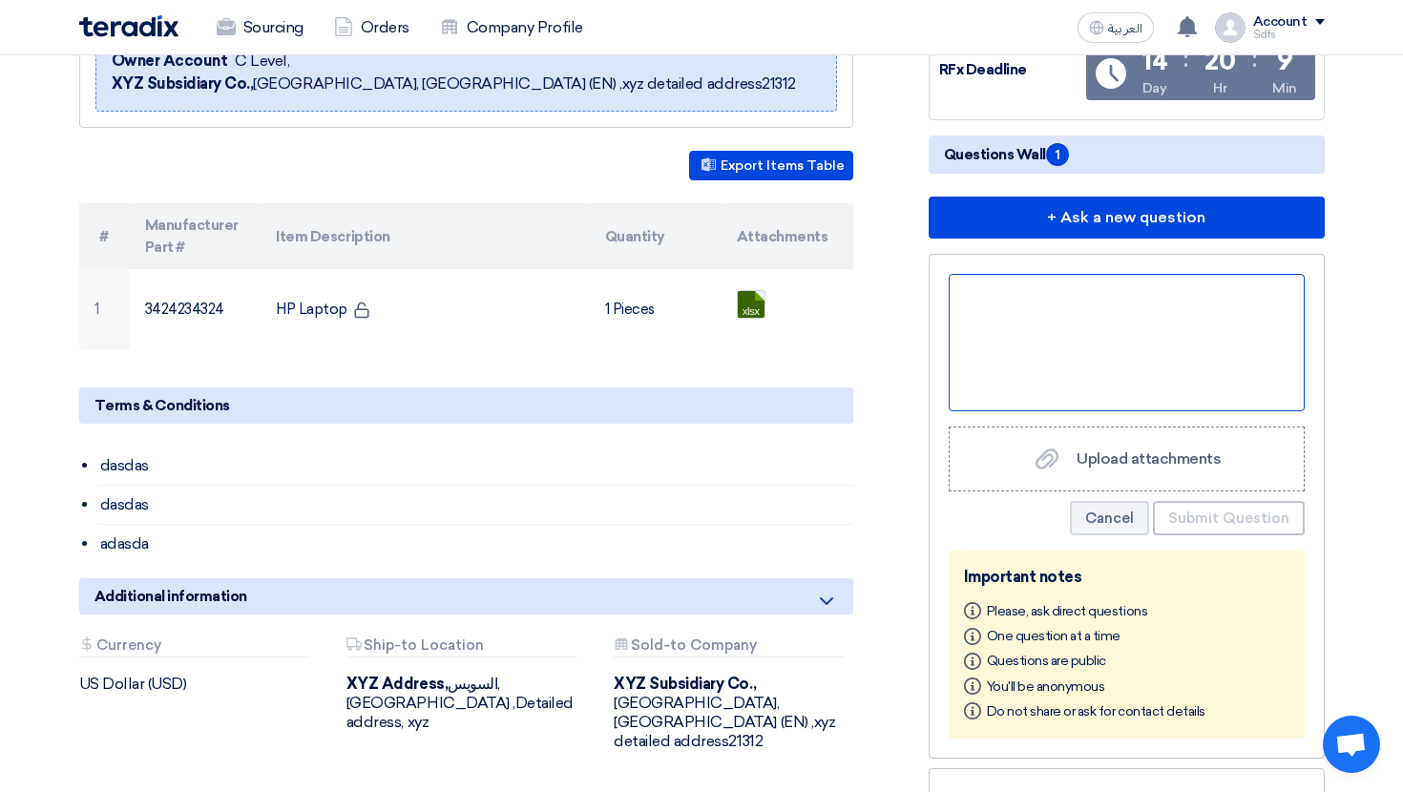
click at [1100, 319] on div at bounding box center [1127, 342] width 356 height 137
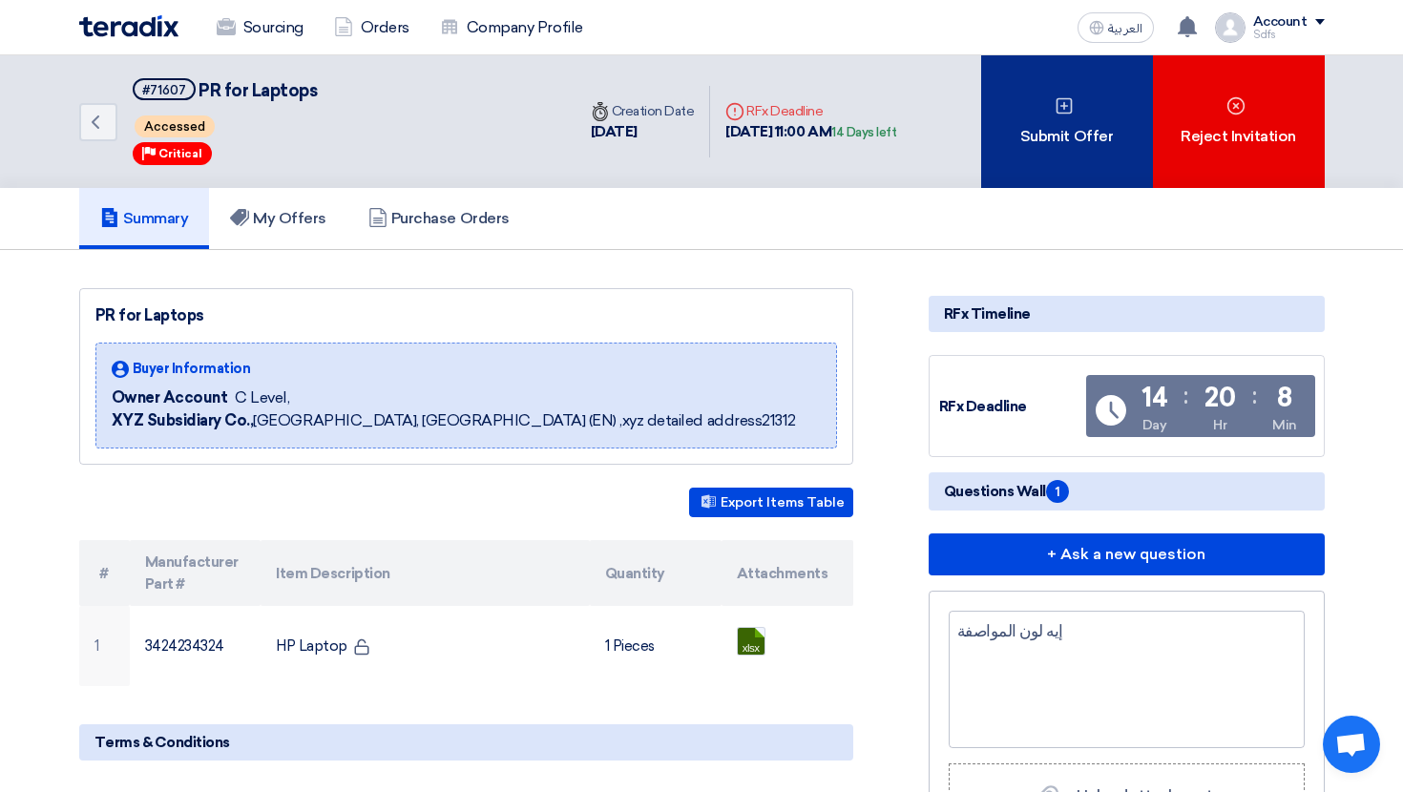
click at [1072, 125] on div "Submit Offer" at bounding box center [1067, 121] width 172 height 133
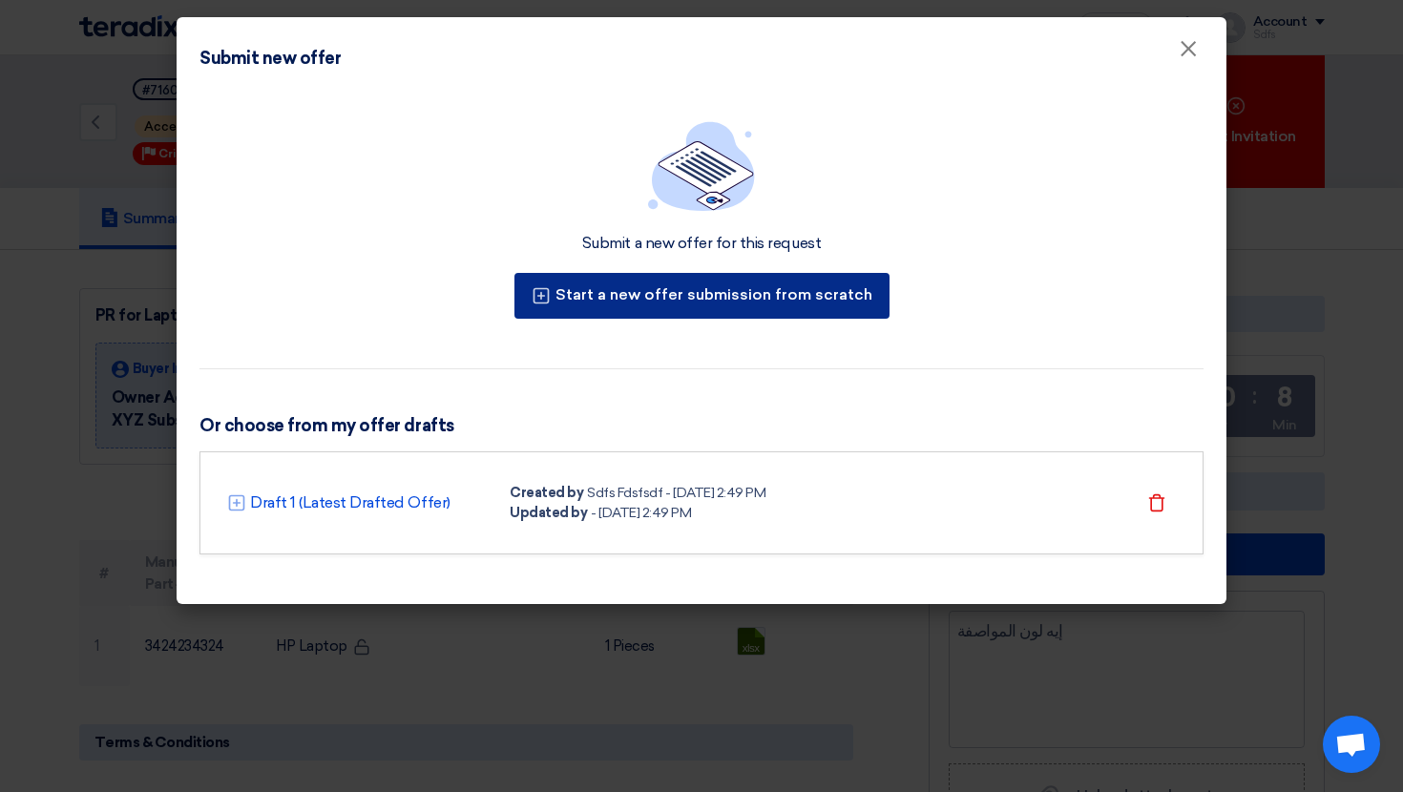
click at [771, 292] on button "Start a new offer submission from scratch" at bounding box center [701, 296] width 375 height 46
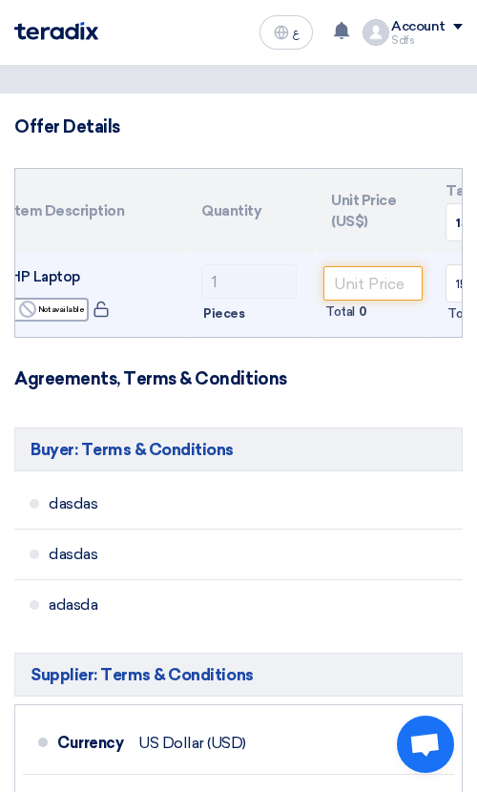
scroll to position [0, 187]
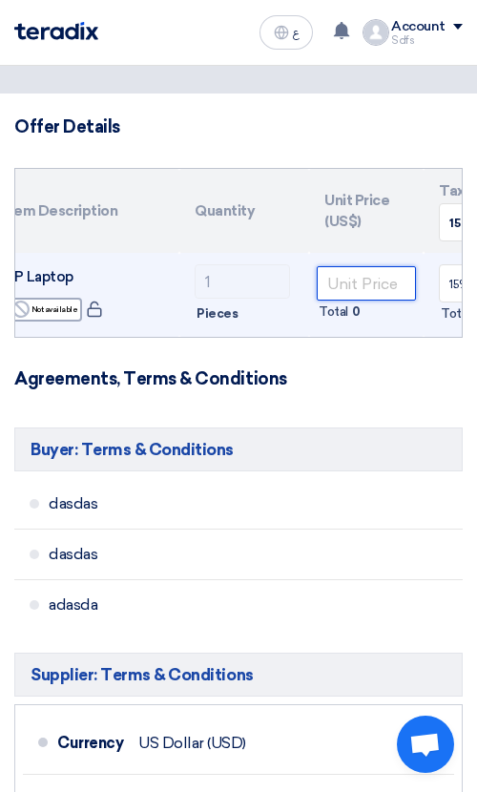
click at [338, 289] on input "number" at bounding box center [366, 283] width 99 height 34
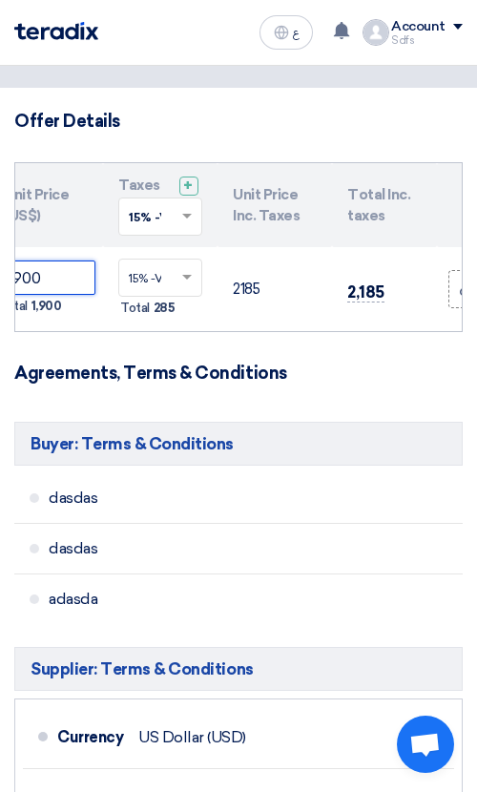
scroll to position [0, 544]
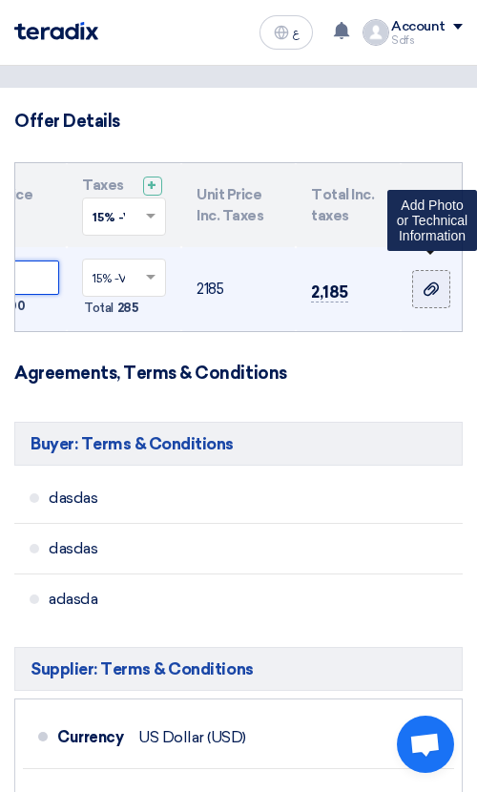
type input "1900"
click at [422, 281] on div at bounding box center [431, 290] width 19 height 22
click at [0, 0] on input "file" at bounding box center [0, 0] width 0 height 0
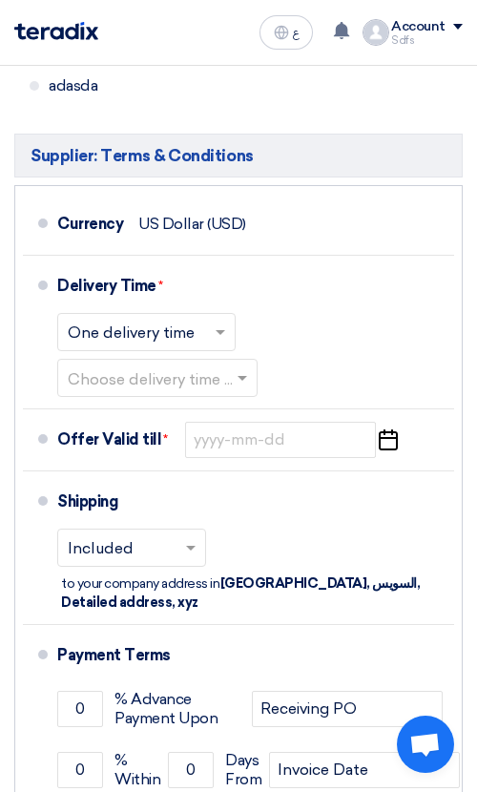
scroll to position [594, 0]
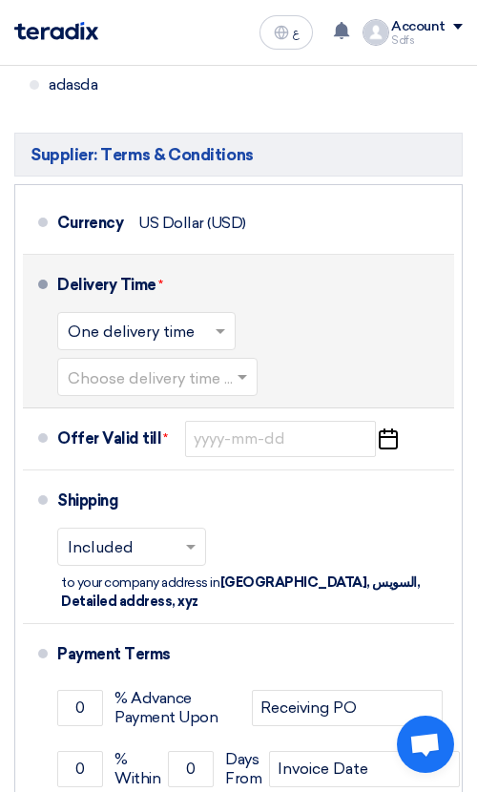
click at [166, 354] on div "Choose delivery time ... × One delivery time ×" at bounding box center [148, 331] width 182 height 46
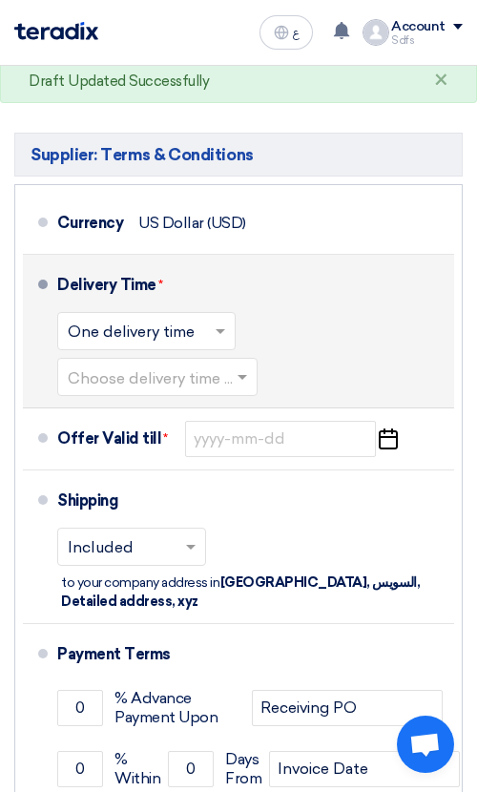
click at [180, 378] on input "text" at bounding box center [158, 379] width 181 height 28
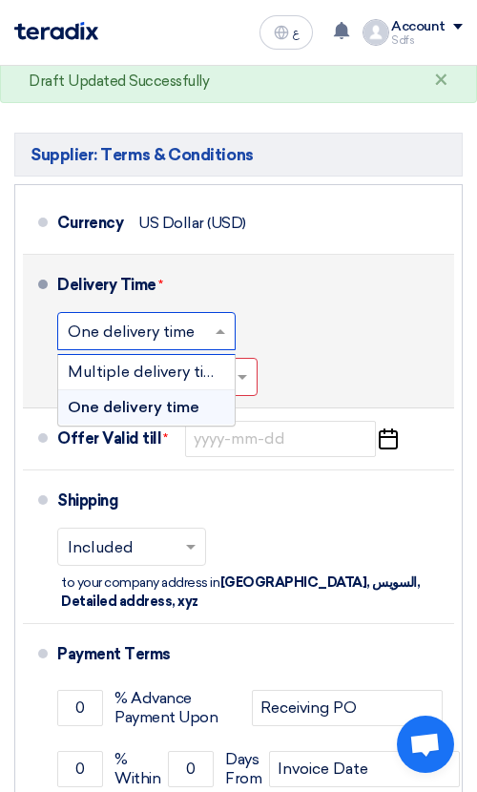
click at [174, 331] on input "text" at bounding box center [147, 333] width 159 height 28
click at [172, 381] on span "Multiple delivery times" at bounding box center [150, 372] width 165 height 18
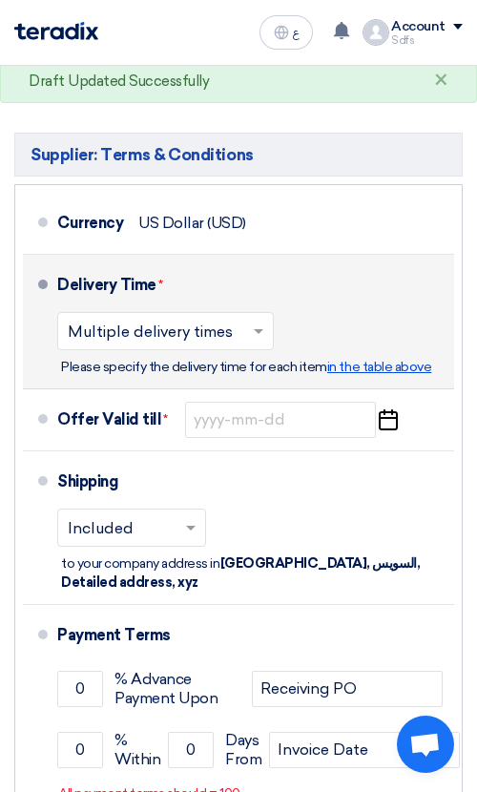
click at [371, 360] on span "in the table above" at bounding box center [379, 367] width 104 height 16
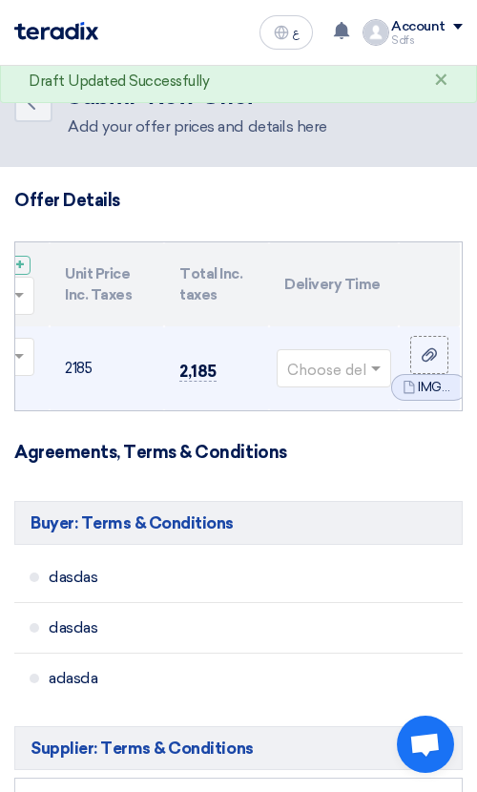
scroll to position [0, 681]
click at [332, 355] on input "text" at bounding box center [319, 369] width 74 height 31
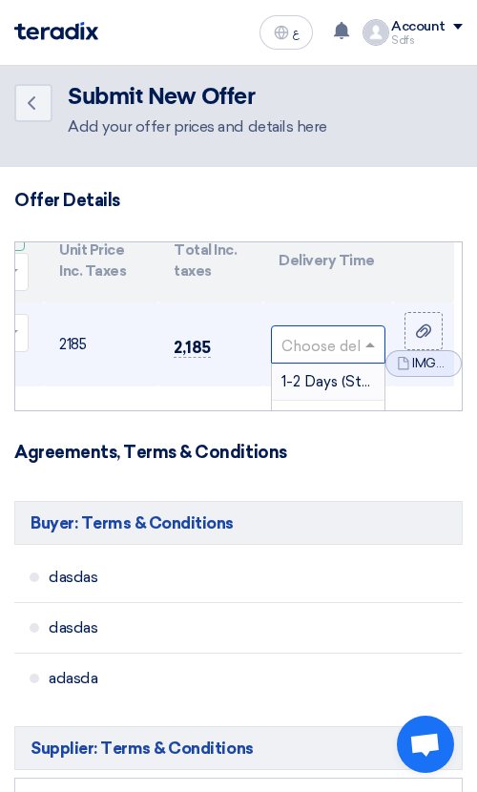
scroll to position [50, 681]
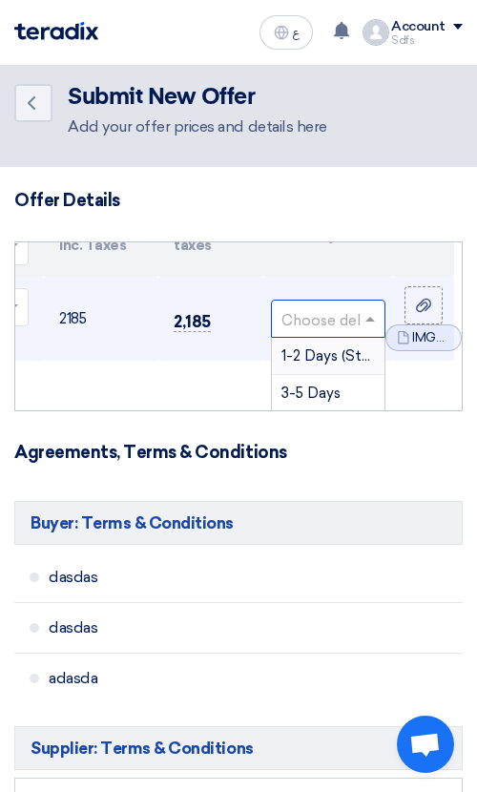
click at [307, 354] on span "1-2 Days (Stock)" at bounding box center [337, 355] width 111 height 17
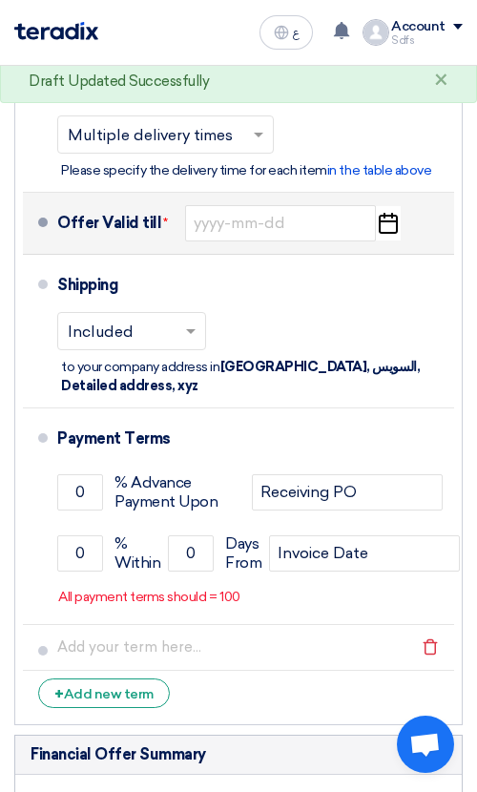
scroll to position [767, 0]
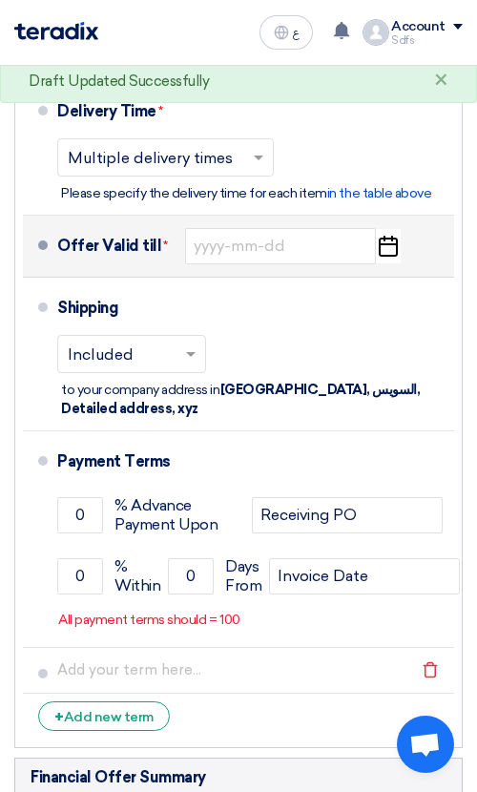
click at [384, 247] on icon "Pick a date" at bounding box center [388, 246] width 26 height 34
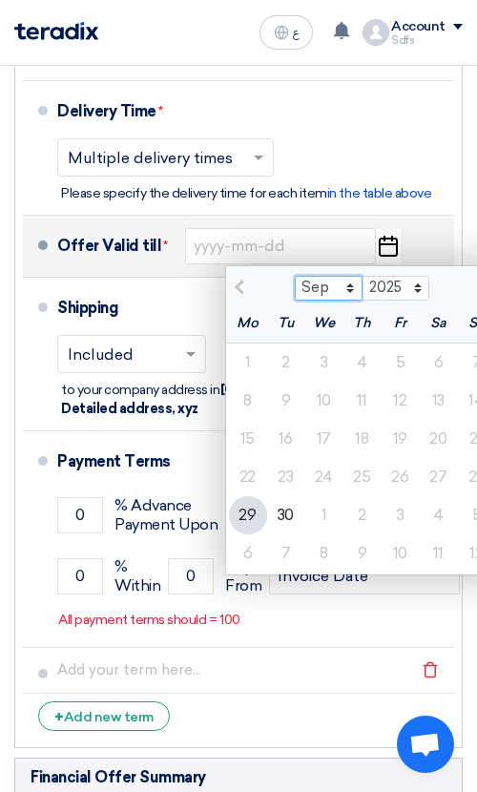
click at [324, 286] on select "Sep Oct Nov Dec" at bounding box center [329, 288] width 68 height 25
select select "10"
click at [295, 277] on select "Sep Oct Nov Dec" at bounding box center [329, 288] width 68 height 25
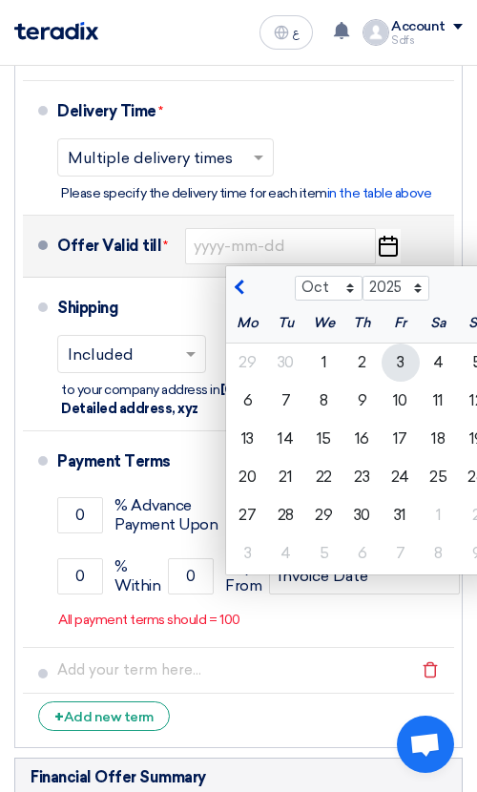
click at [396, 363] on div "3" at bounding box center [401, 363] width 38 height 38
type input "[DATE]"
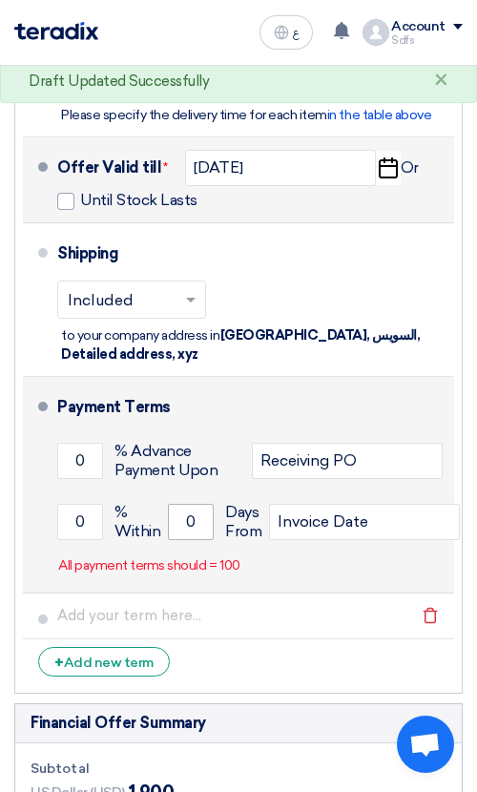
scroll to position [869, 0]
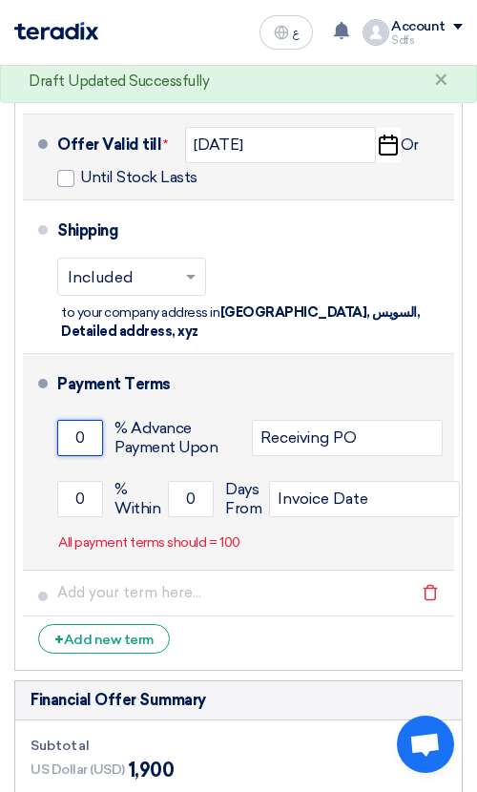
drag, startPoint x: 90, startPoint y: 443, endPoint x: 49, endPoint y: 443, distance: 41.0
click at [49, 443] on li "Payment Terms 0 % Advance Payment Upon Receiving PO 0 % Within 0" at bounding box center [238, 462] width 431 height 217
drag, startPoint x: 97, startPoint y: 500, endPoint x: 83, endPoint y: 500, distance: 14.3
click at [83, 500] on input "0" at bounding box center [80, 499] width 46 height 36
drag, startPoint x: 83, startPoint y: 500, endPoint x: 72, endPoint y: 500, distance: 11.5
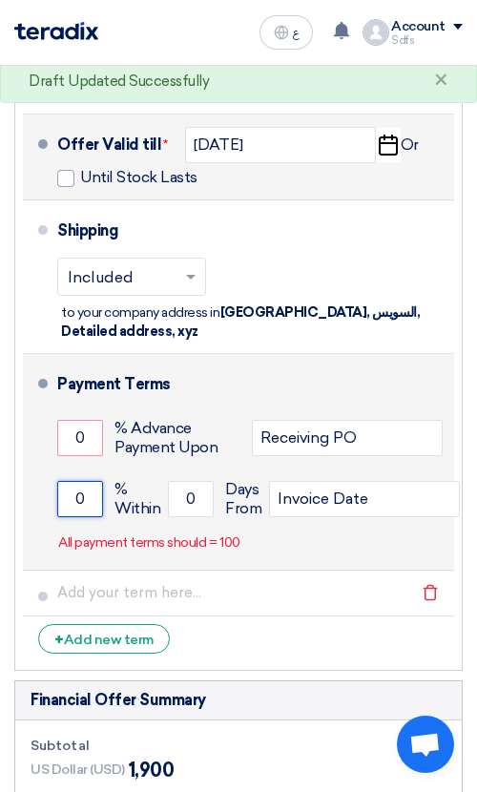
click at [72, 500] on input "0" at bounding box center [80, 499] width 46 height 36
type input "100"
drag, startPoint x: 181, startPoint y: 501, endPoint x: 214, endPoint y: 501, distance: 32.4
click at [214, 501] on input "0" at bounding box center [191, 499] width 46 height 36
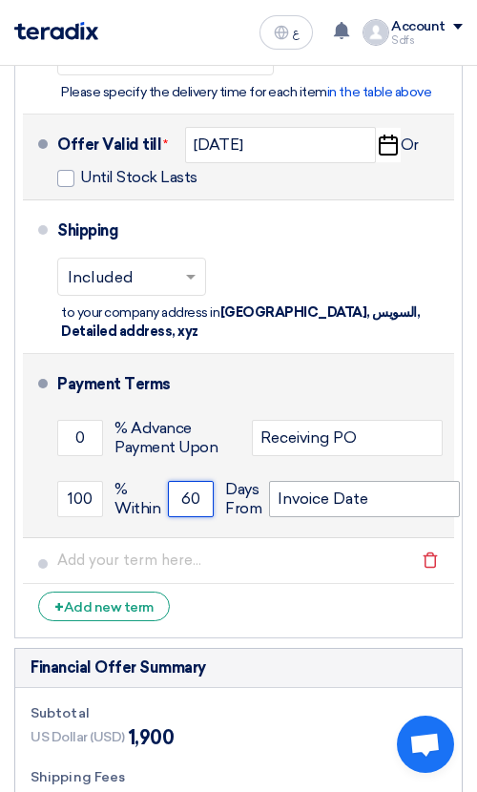
type input "60"
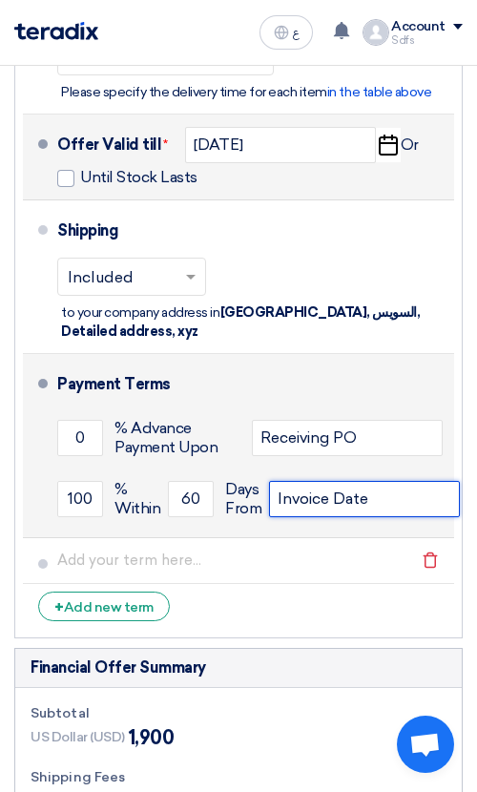
drag, startPoint x: 364, startPoint y: 503, endPoint x: 276, endPoint y: 503, distance: 87.8
click at [283, 503] on input "Invoice Date" at bounding box center [364, 499] width 191 height 36
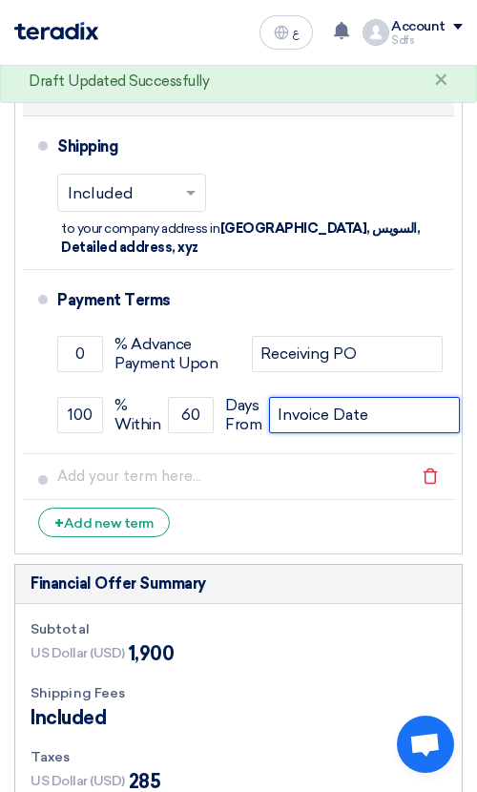
scroll to position [956, 0]
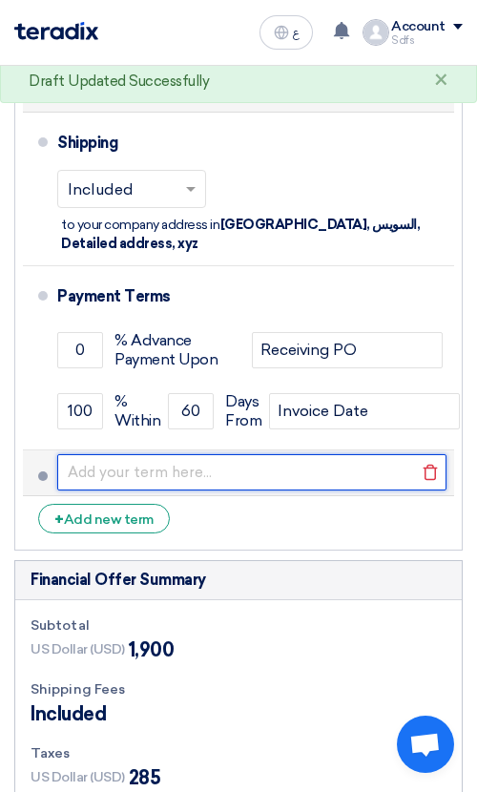
click at [154, 478] on input "text" at bounding box center [251, 472] width 389 height 36
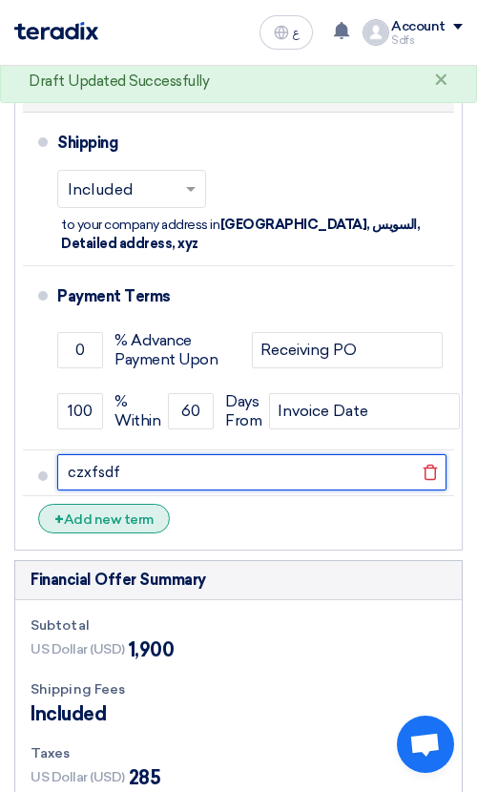
type input "czxfsdf"
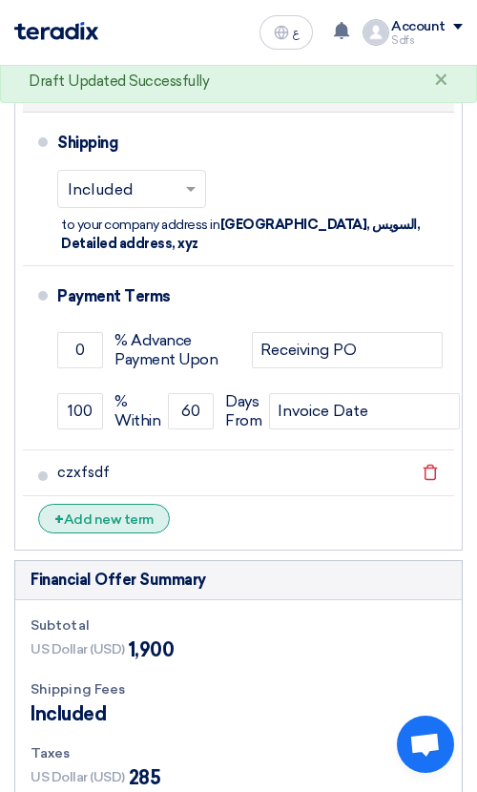
click at [119, 526] on div "+ Add new term" at bounding box center [104, 519] width 132 height 30
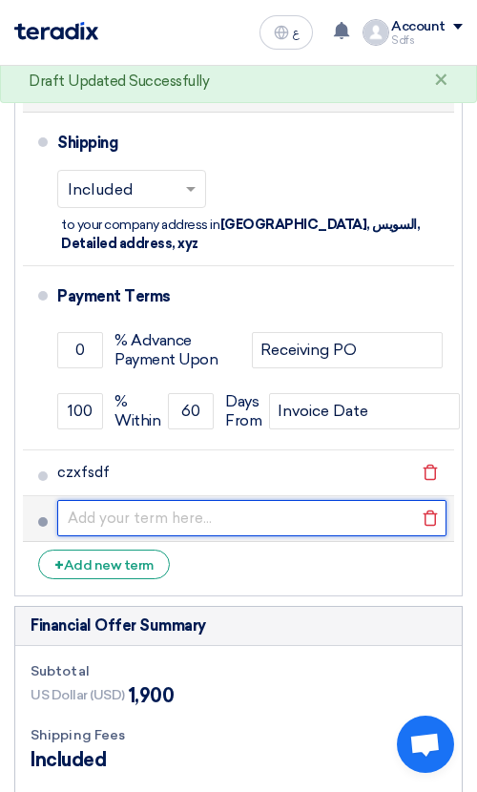
click at [124, 514] on input "text" at bounding box center [251, 518] width 389 height 36
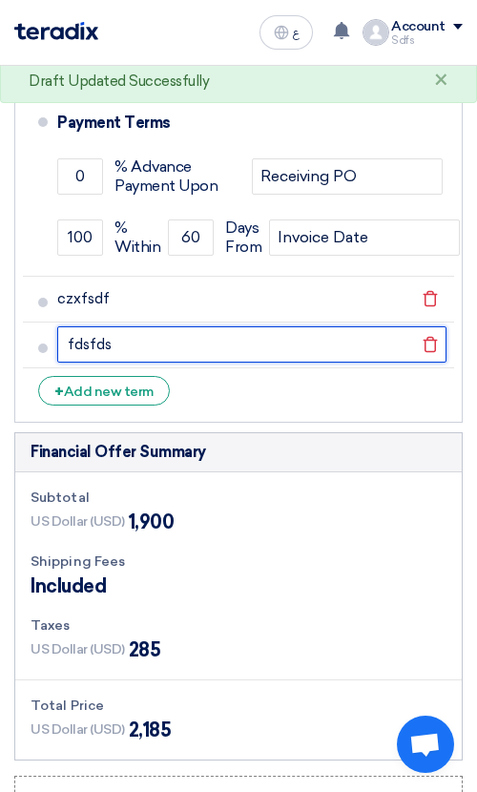
type input "fdsfds"
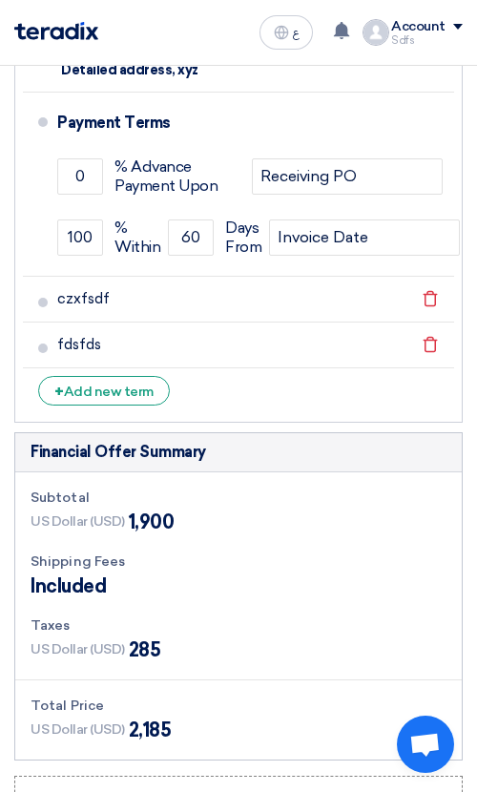
click at [189, 576] on div "Included" at bounding box center [239, 586] width 416 height 29
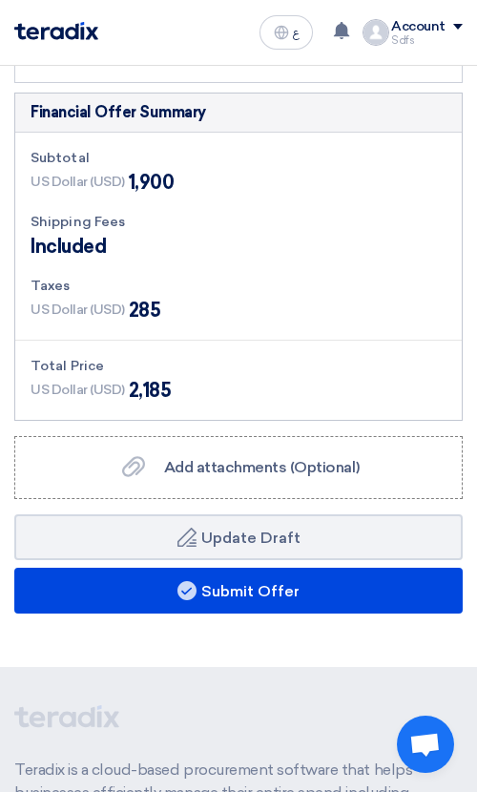
scroll to position [1502, 0]
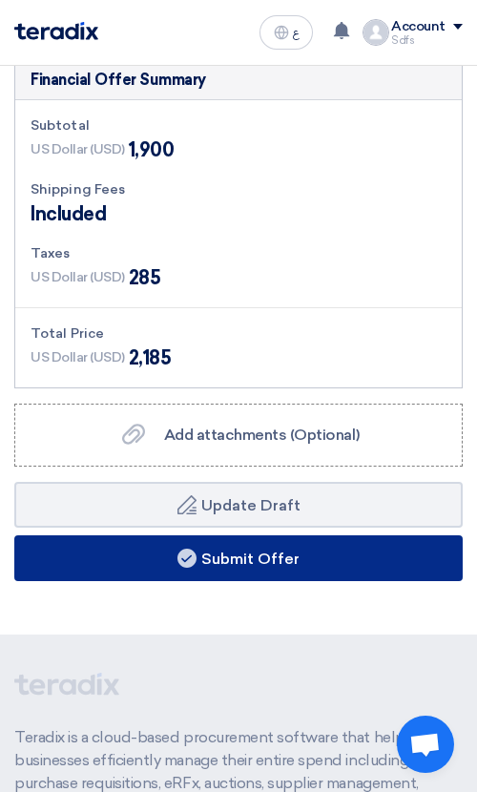
click at [274, 556] on button "Submit Offer" at bounding box center [238, 558] width 449 height 46
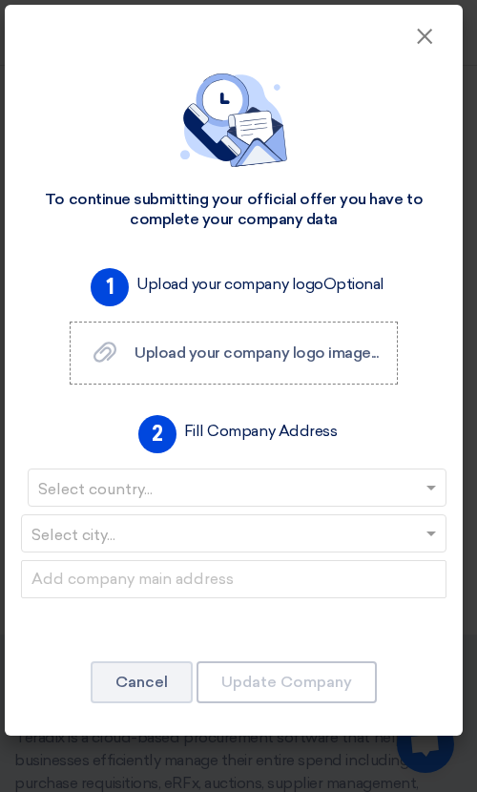
click at [162, 498] on input "text" at bounding box center [227, 488] width 379 height 31
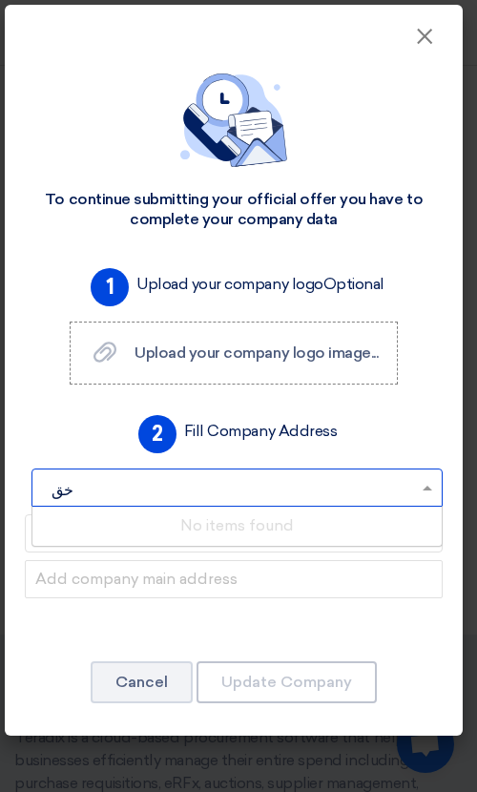
type input "خ"
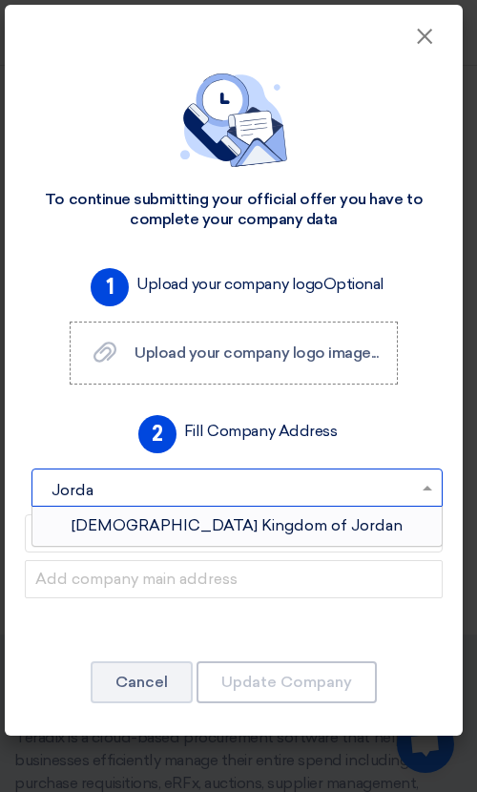
type input "Jordan"
click at [265, 532] on span "[DEMOGRAPHIC_DATA] Kingdom of Jordan" at bounding box center [237, 525] width 331 height 18
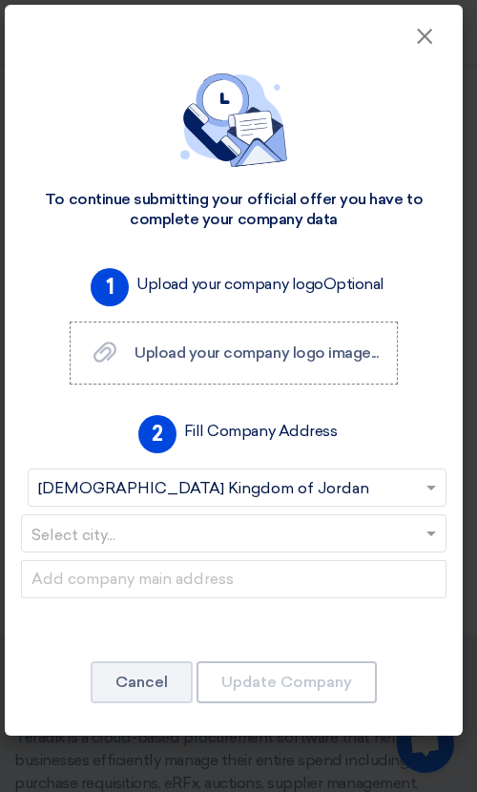
click at [164, 526] on input "text" at bounding box center [224, 534] width 386 height 31
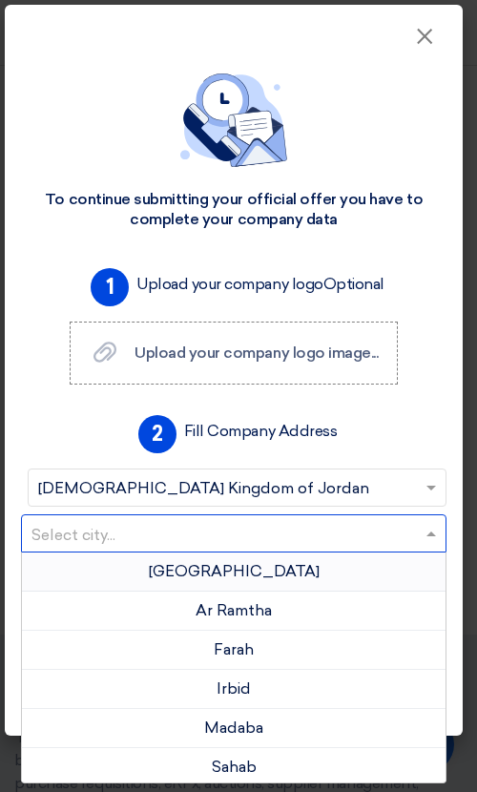
click at [229, 572] on span "[GEOGRAPHIC_DATA]" at bounding box center [234, 571] width 171 height 18
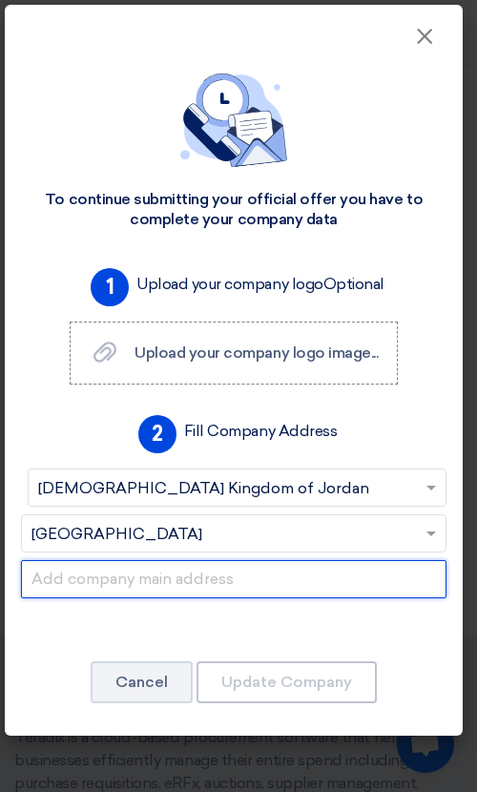
click at [176, 591] on input "text" at bounding box center [234, 579] width 426 height 38
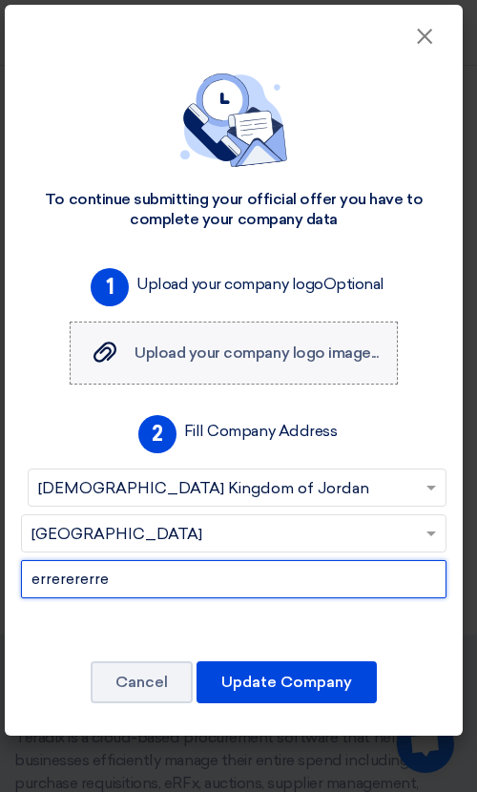
type input "errerererre"
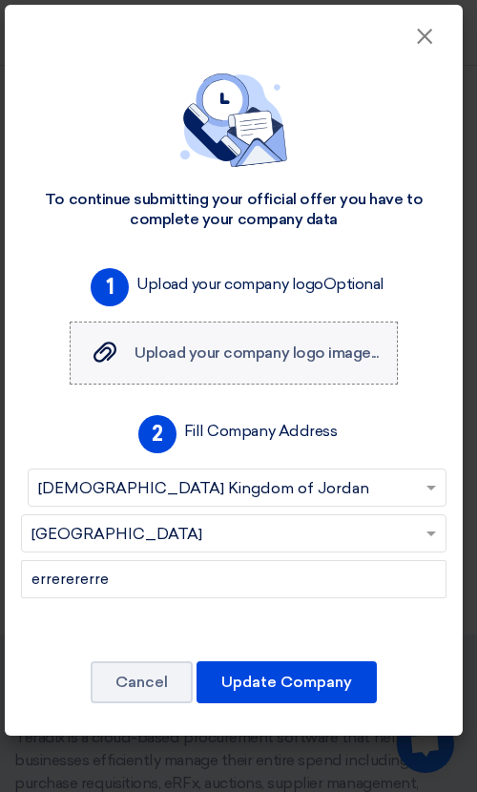
click at [220, 351] on span "Upload your company logo image..." at bounding box center [256, 353] width 243 height 18
click at [0, 0] on input "Upload your company logo image... Upload your company logo image..." at bounding box center [0, 0] width 0 height 0
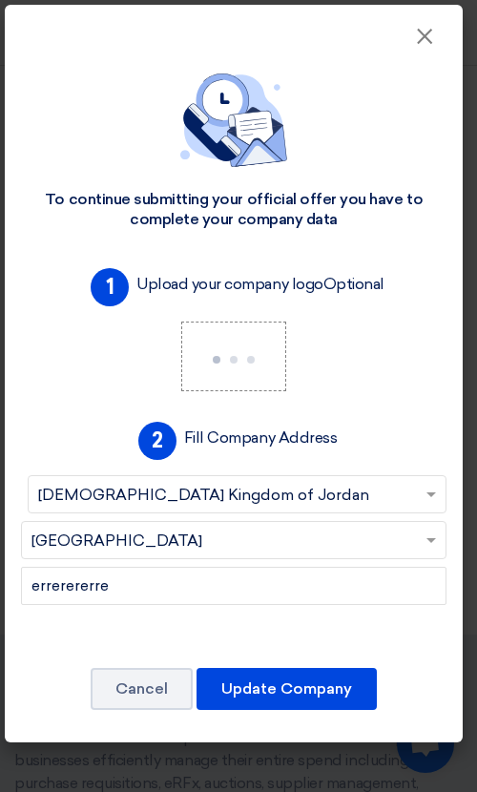
click at [378, 657] on div "To continue submitting your official offer you have to complete your company da…" at bounding box center [234, 396] width 458 height 694
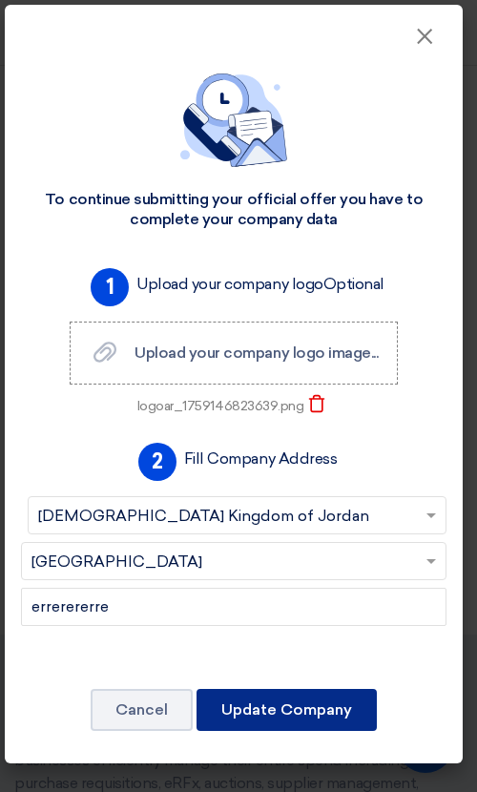
click at [304, 705] on button "Update Company" at bounding box center [287, 710] width 180 height 42
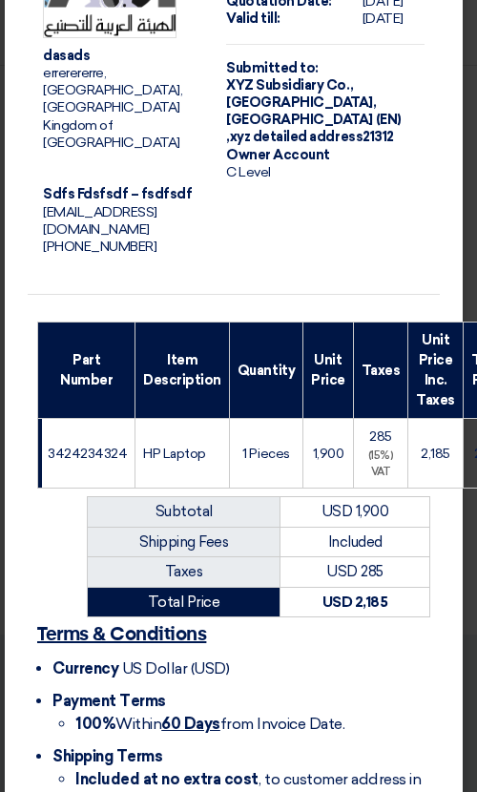
scroll to position [260, 0]
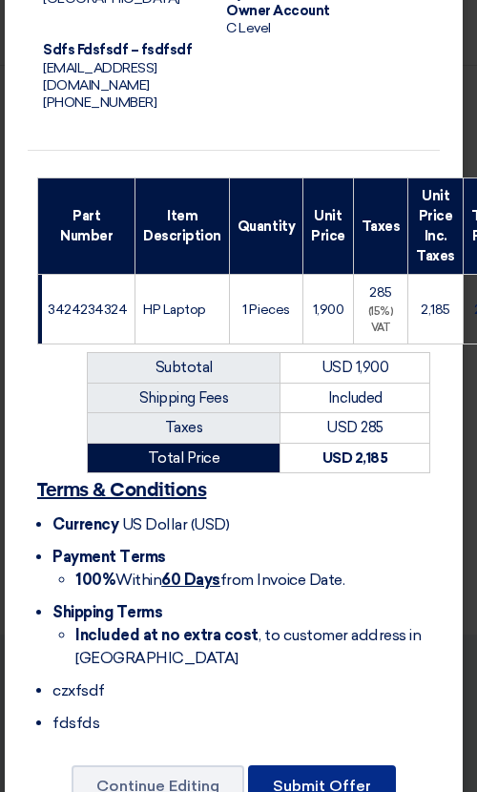
click at [324, 765] on button "Submit Offer" at bounding box center [322, 786] width 148 height 42
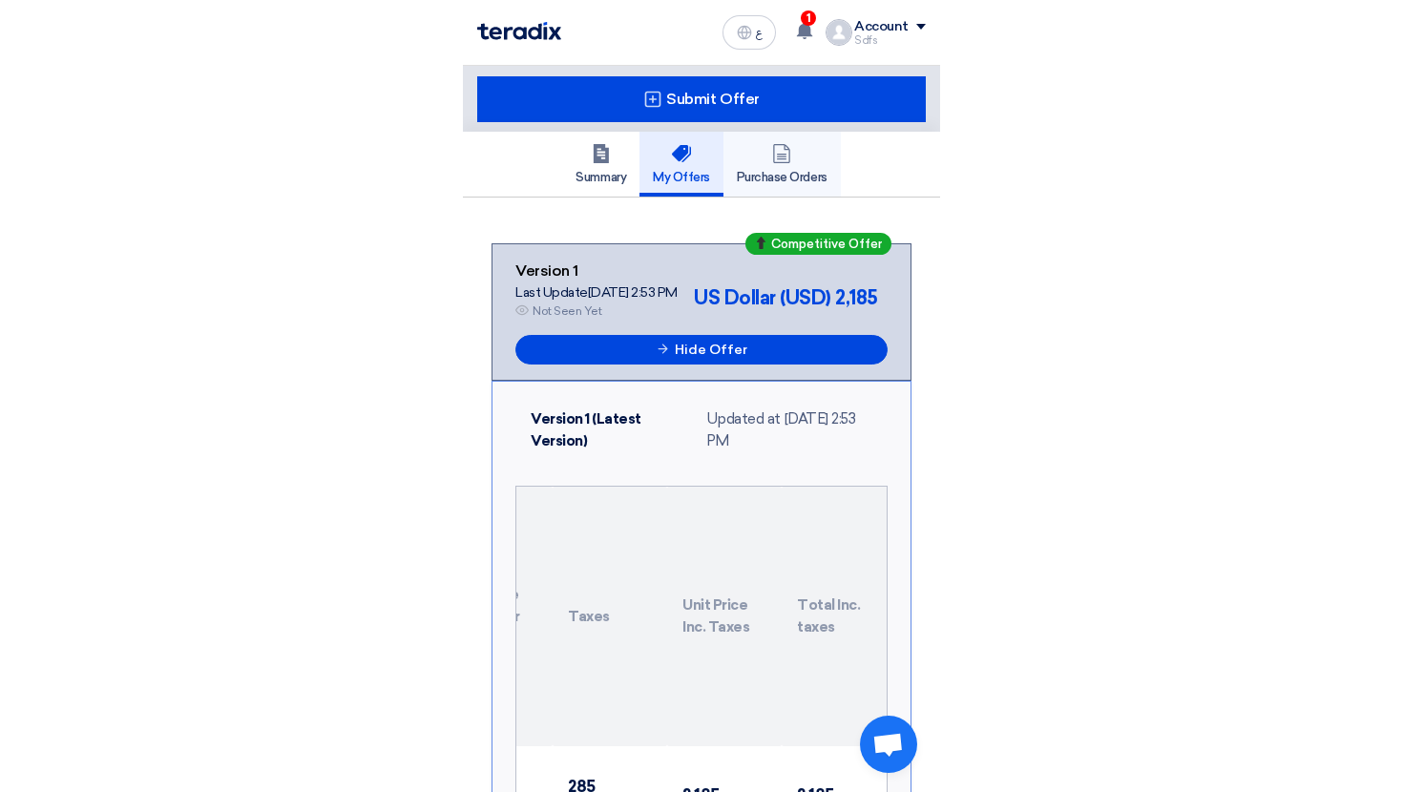
scroll to position [150, 0]
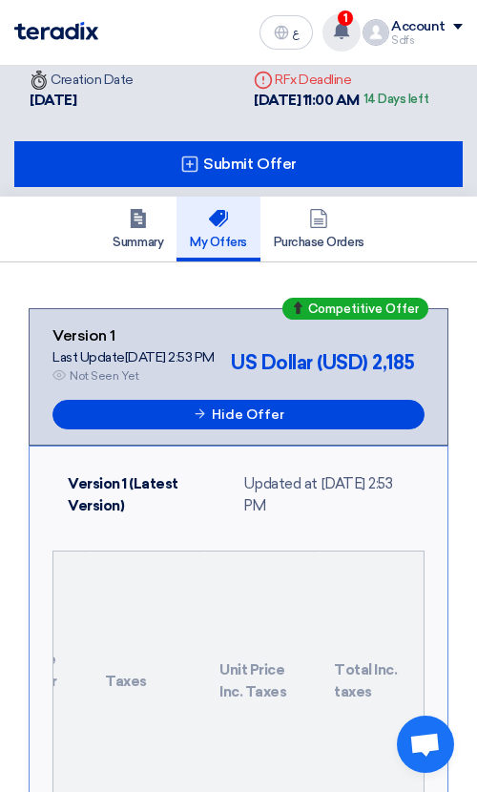
click at [345, 25] on span "1" at bounding box center [345, 17] width 15 height 15
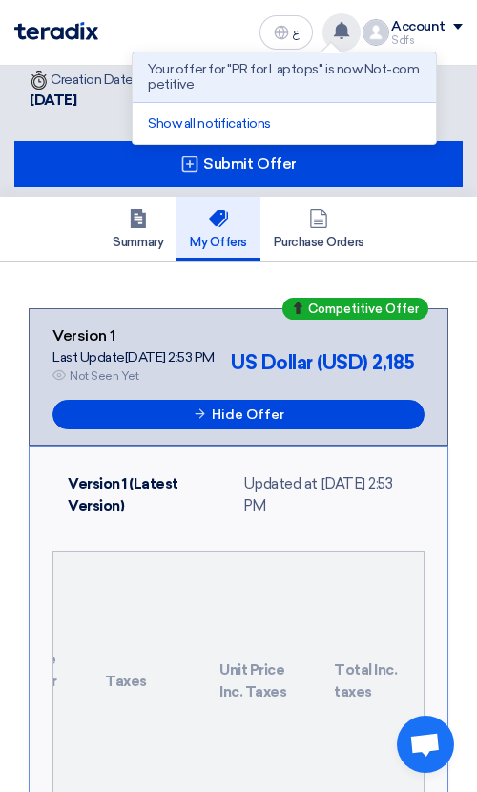
click at [350, 29] on icon at bounding box center [341, 30] width 17 height 17
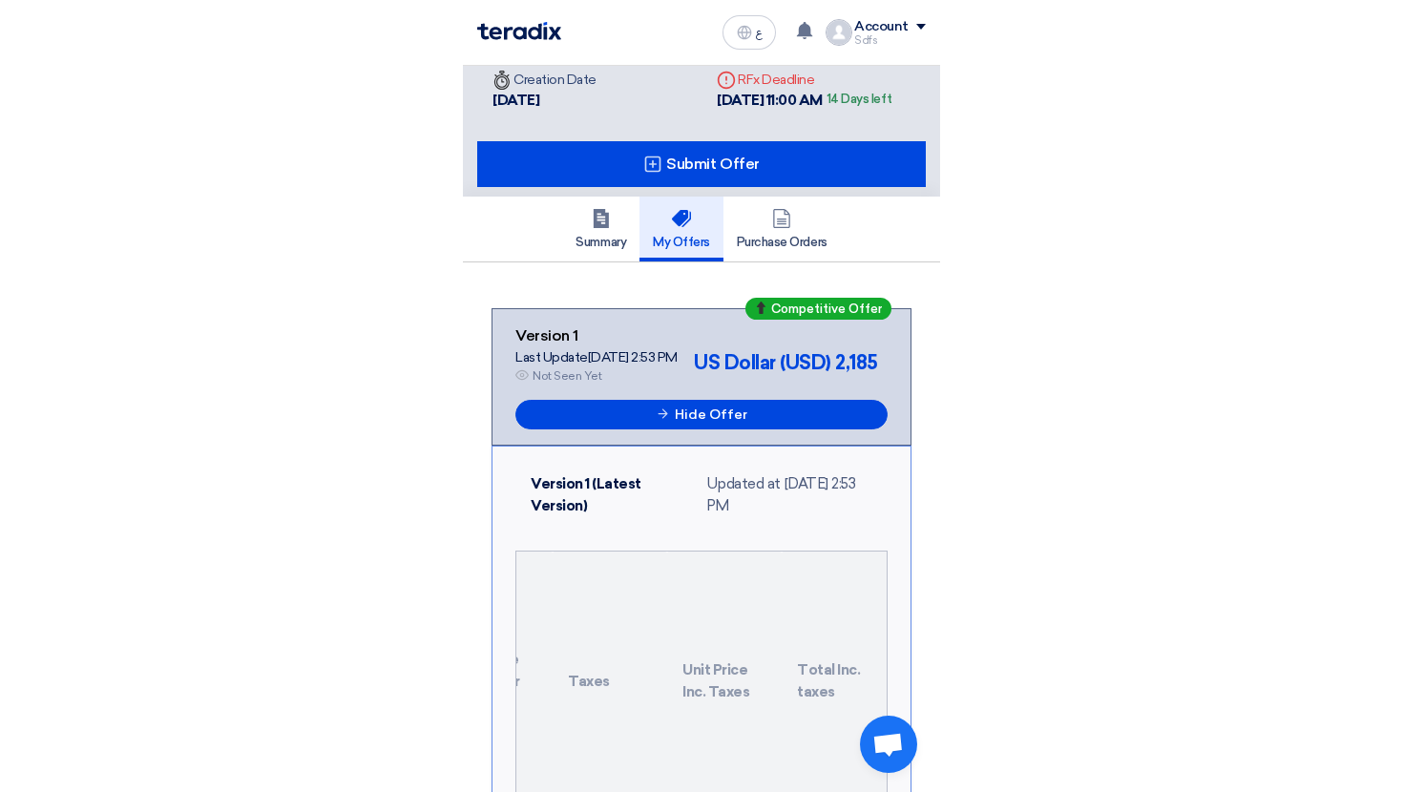
scroll to position [0, 0]
